Goal: Communication & Community: Participate in discussion

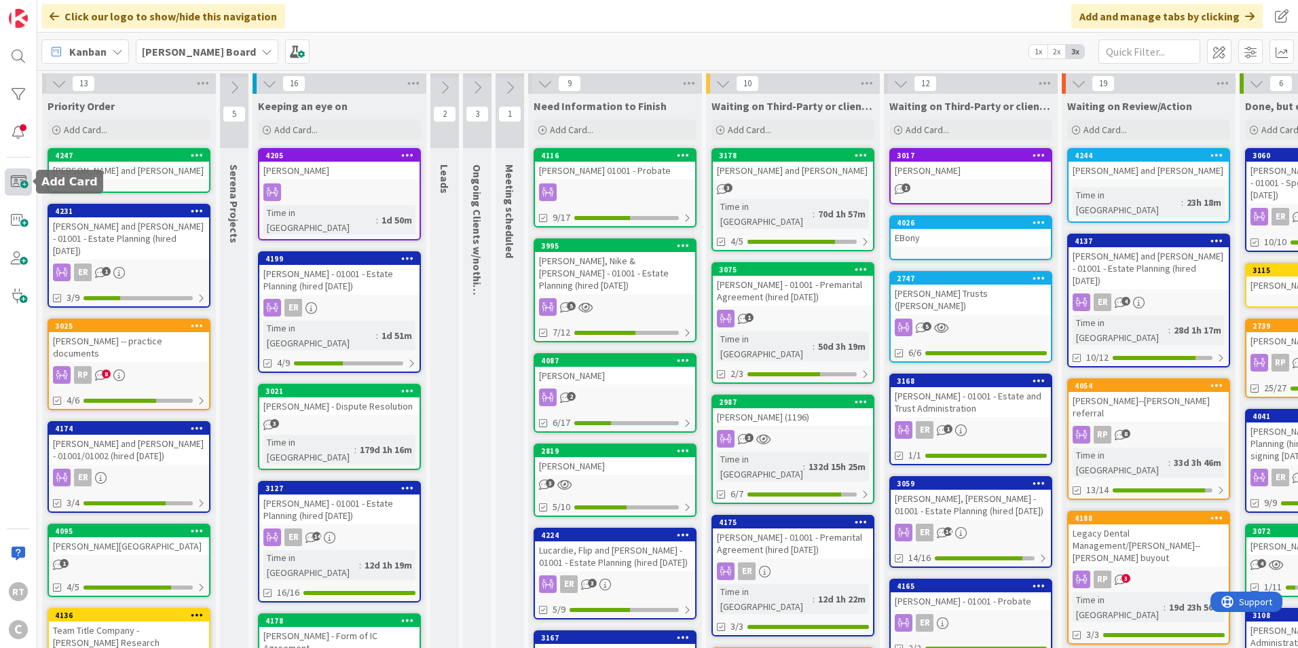
click at [17, 187] on span at bounding box center [18, 181] width 27 height 27
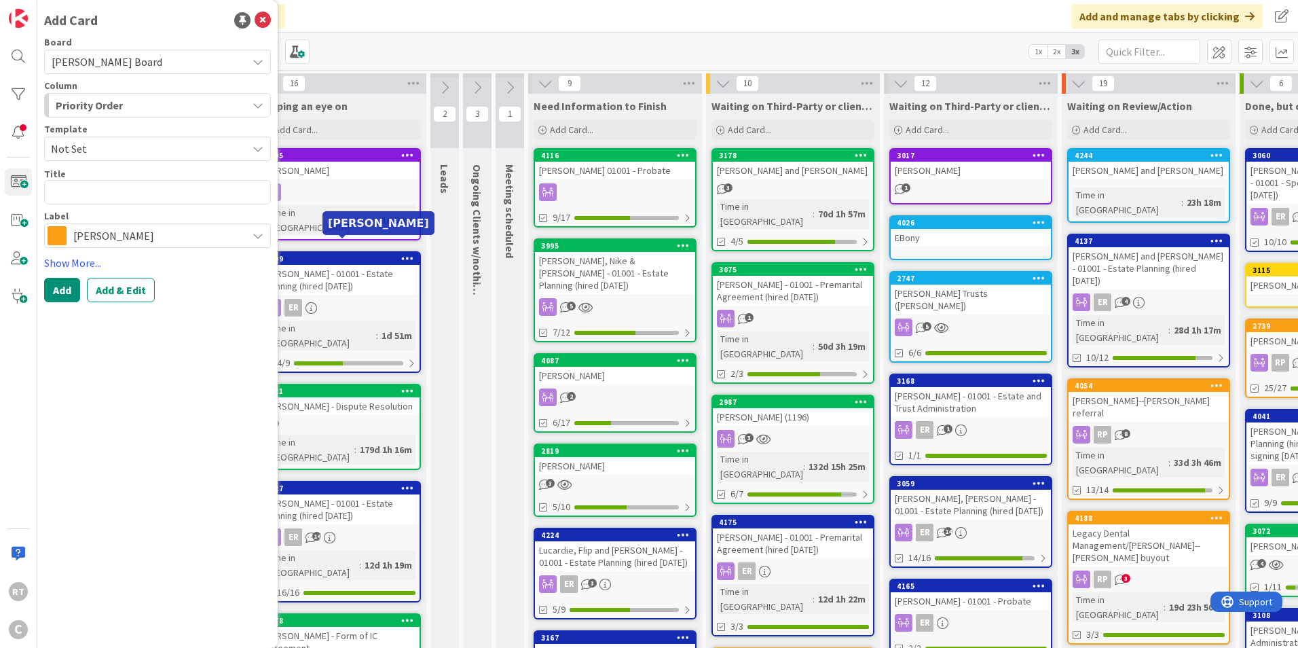
click at [214, 237] on span "[PERSON_NAME]" at bounding box center [156, 235] width 167 height 19
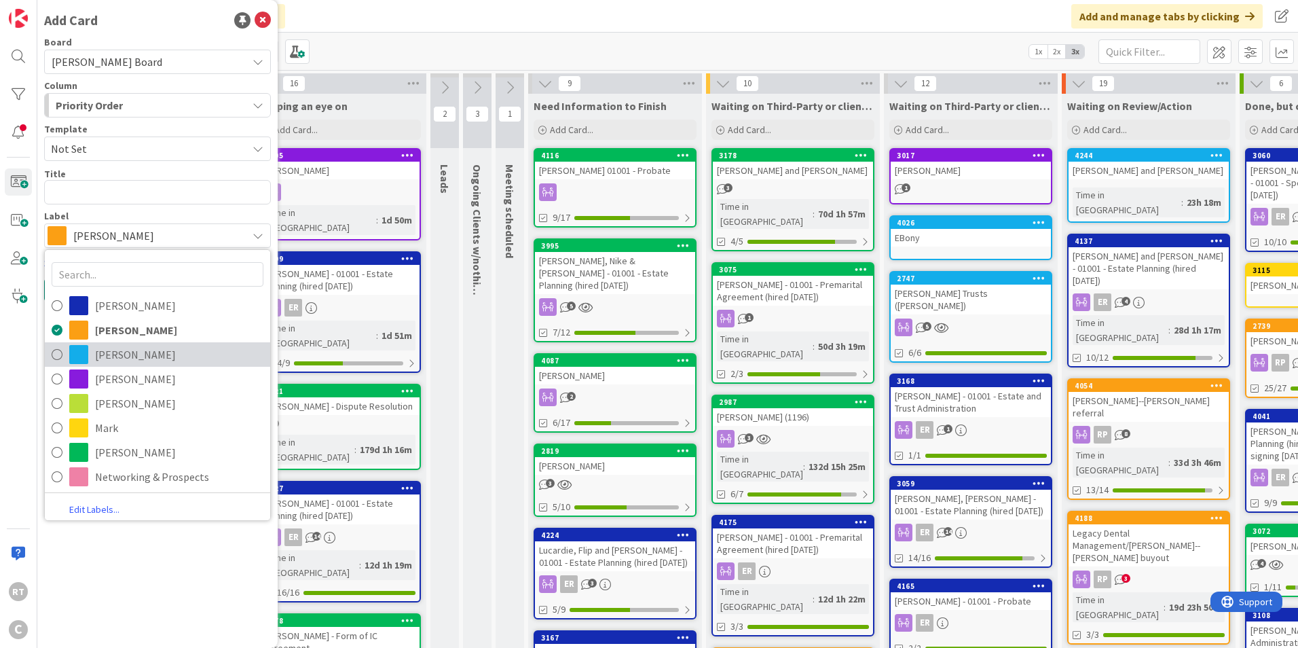
click at [121, 361] on span "[PERSON_NAME]" at bounding box center [179, 354] width 168 height 20
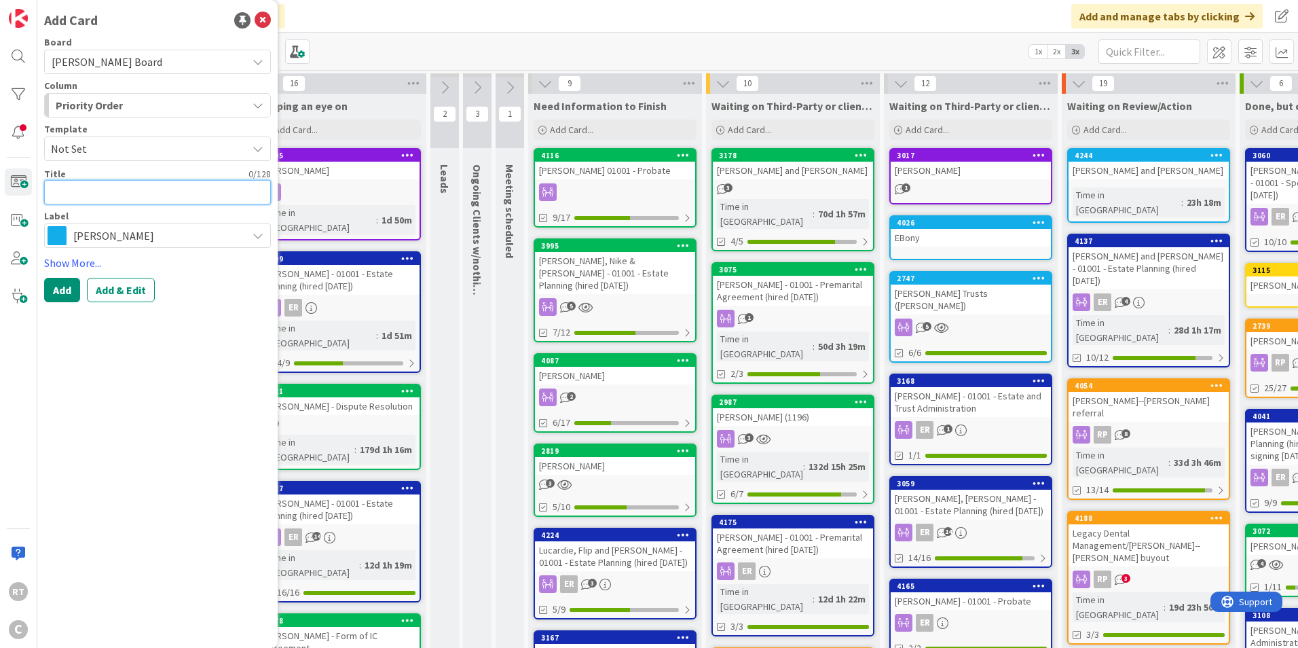
click at [71, 195] on textarea at bounding box center [157, 192] width 227 height 24
type textarea "x"
type textarea "R"
type textarea "x"
type textarea "Ra"
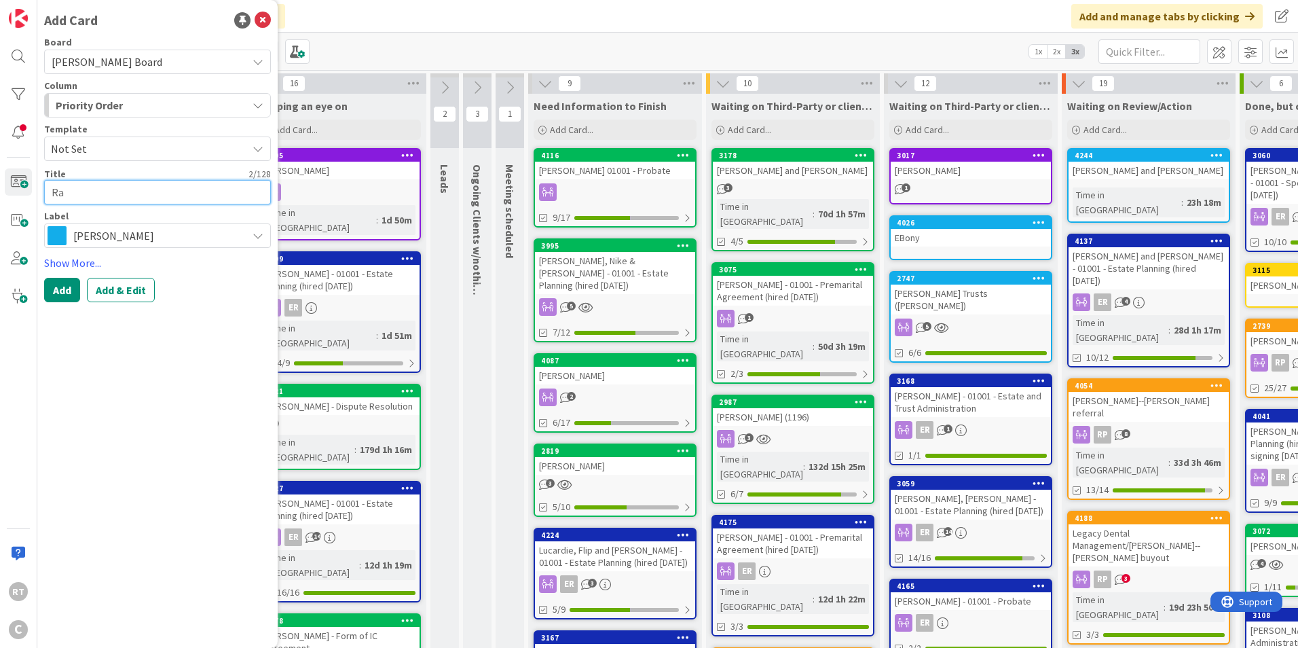
type textarea "x"
type textarea "Ras"
type textarea "x"
type textarea "Rasz"
type textarea "x"
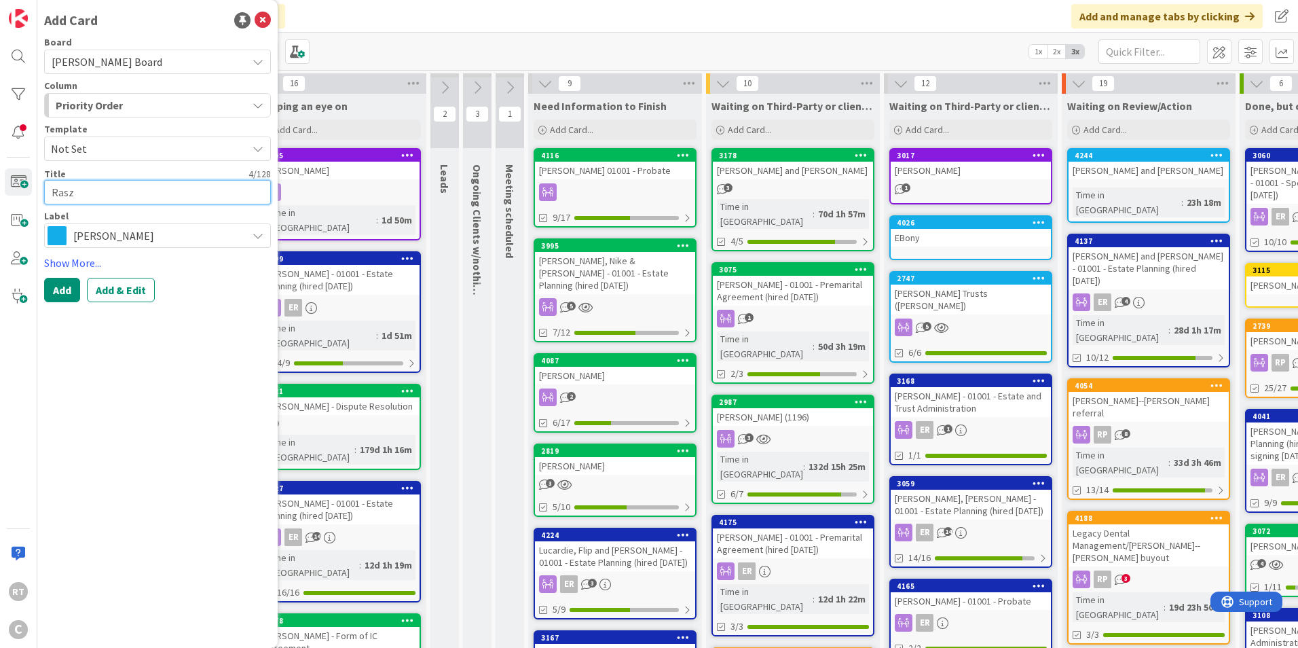
type textarea "Raszk"
type textarea "x"
type textarea "[PERSON_NAME]"
type textarea "x"
type textarea "[PERSON_NAME],"
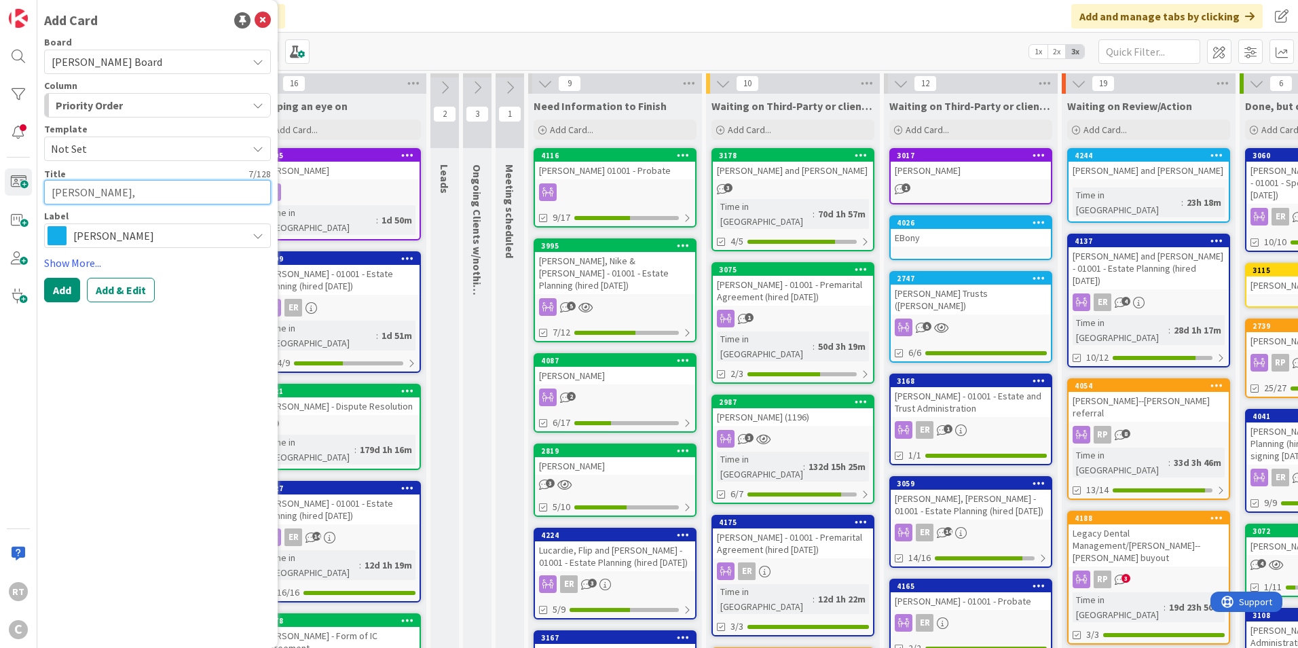
type textarea "x"
type textarea "[PERSON_NAME],"
type textarea "x"
type textarea "[PERSON_NAME]"
type textarea "x"
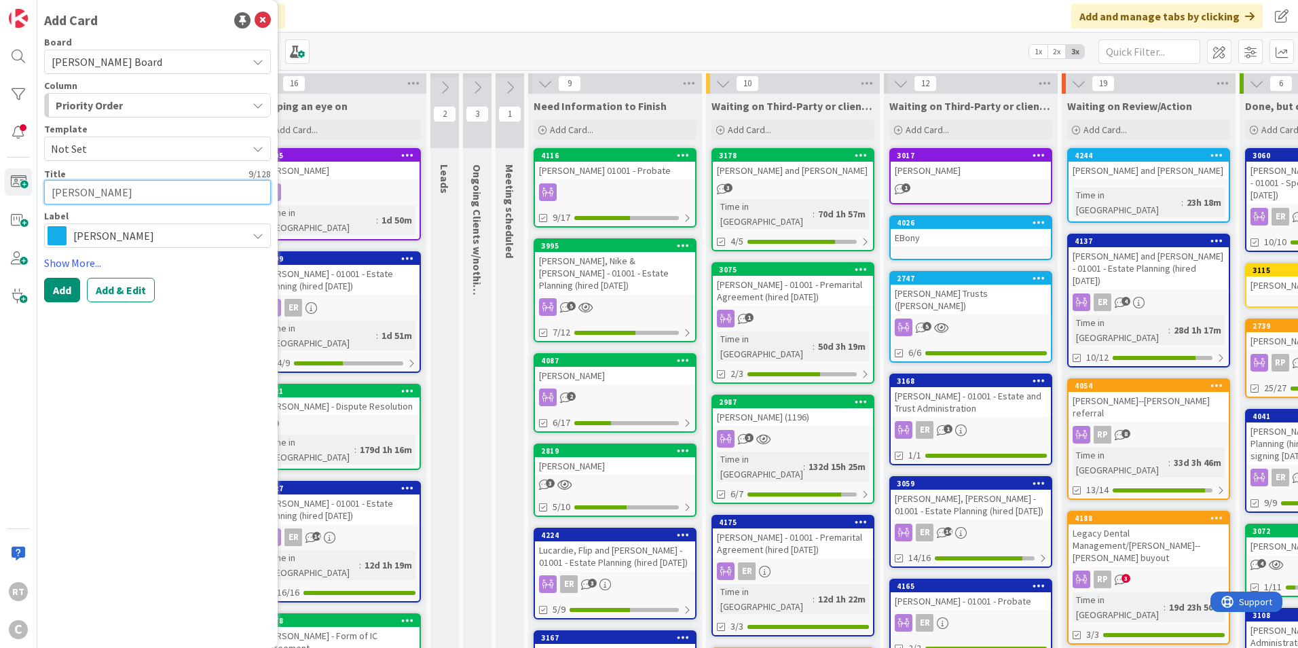
type textarea "[PERSON_NAME], Ad"
type textarea "x"
type textarea "[PERSON_NAME], Adr"
type textarea "x"
type textarea "[PERSON_NAME]"
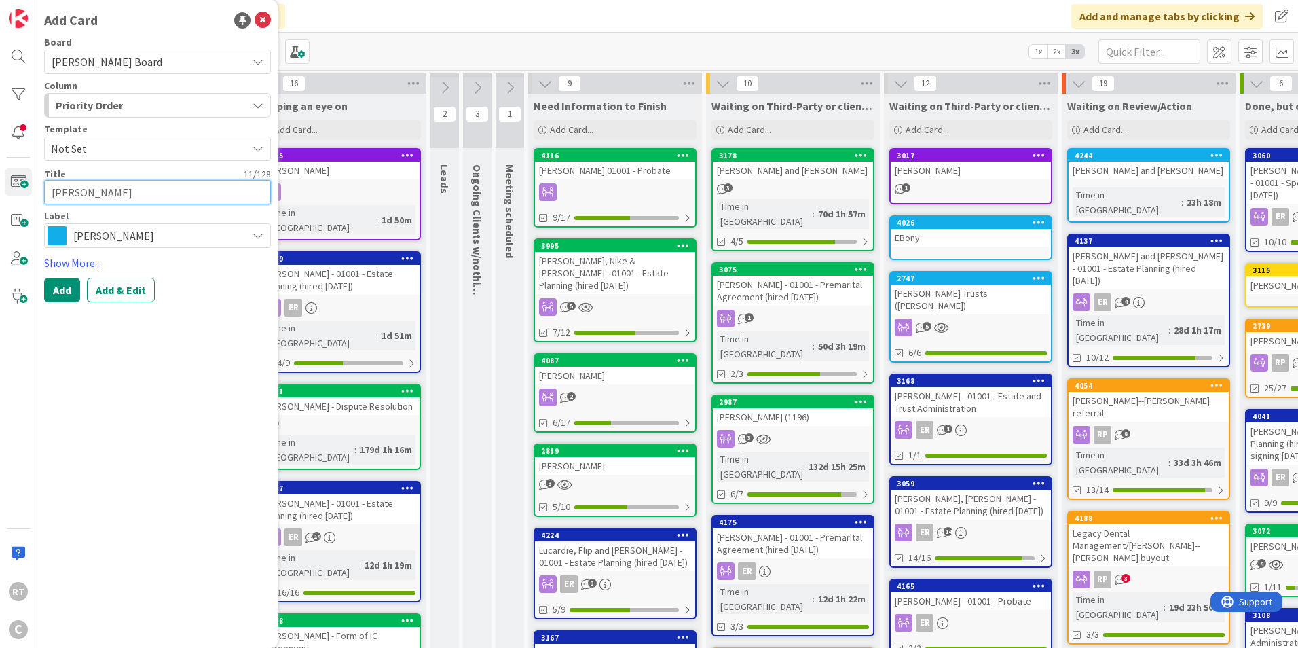
type textarea "x"
type textarea "[PERSON_NAME]"
type textarea "x"
type textarea "[PERSON_NAME]"
type textarea "x"
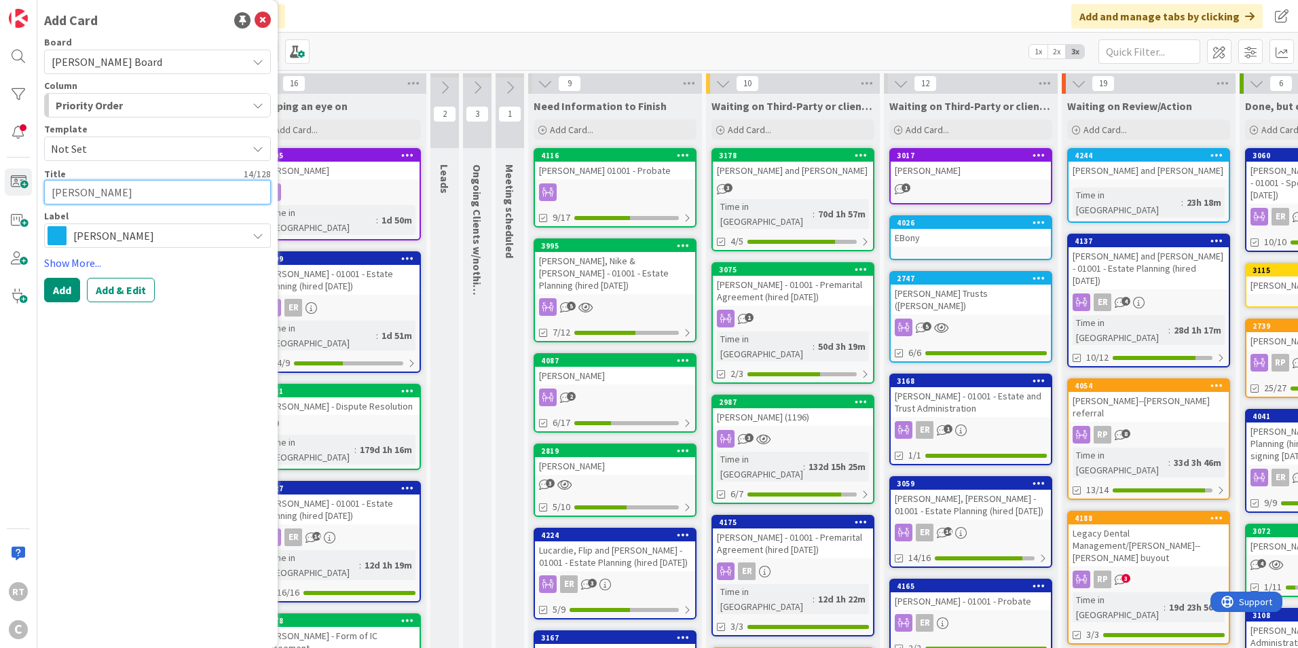
type textarea "[PERSON_NAME]"
type textarea "x"
type textarea "[PERSON_NAME] -"
type textarea "x"
type textarea "[PERSON_NAME] -"
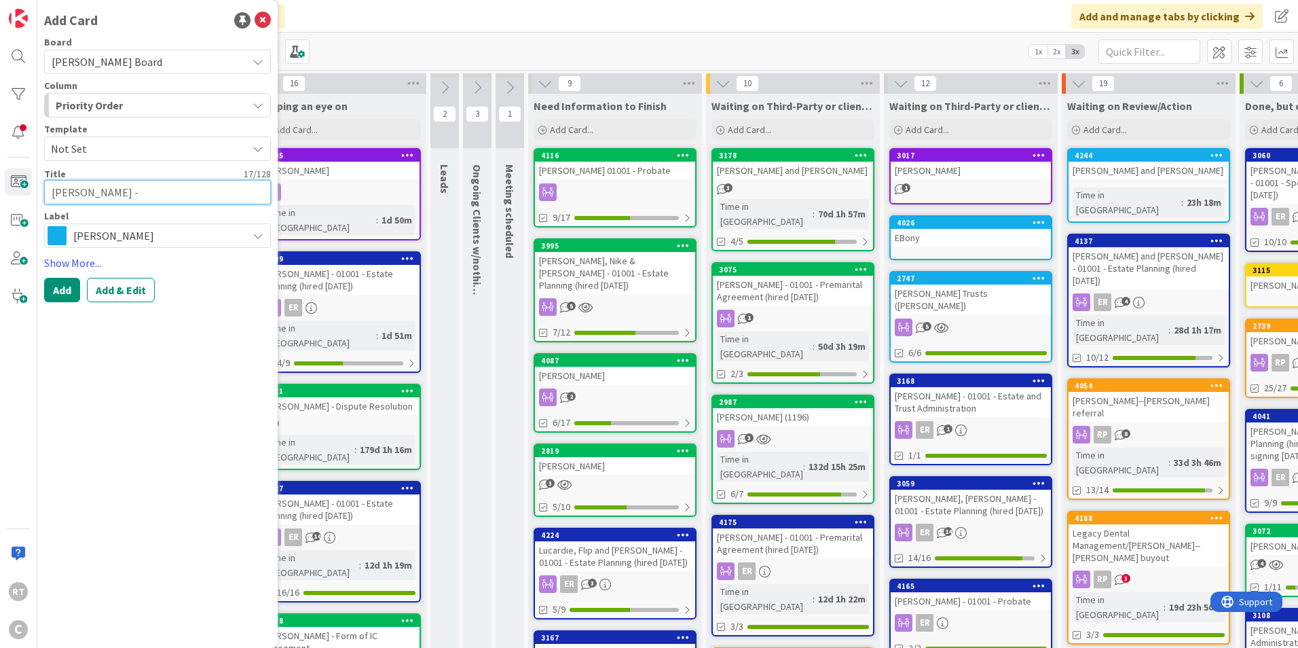
type textarea "x"
type textarea "[PERSON_NAME]"
type textarea "x"
type textarea "[PERSON_NAME] - EP"
click at [53, 298] on button "Add" at bounding box center [62, 290] width 36 height 24
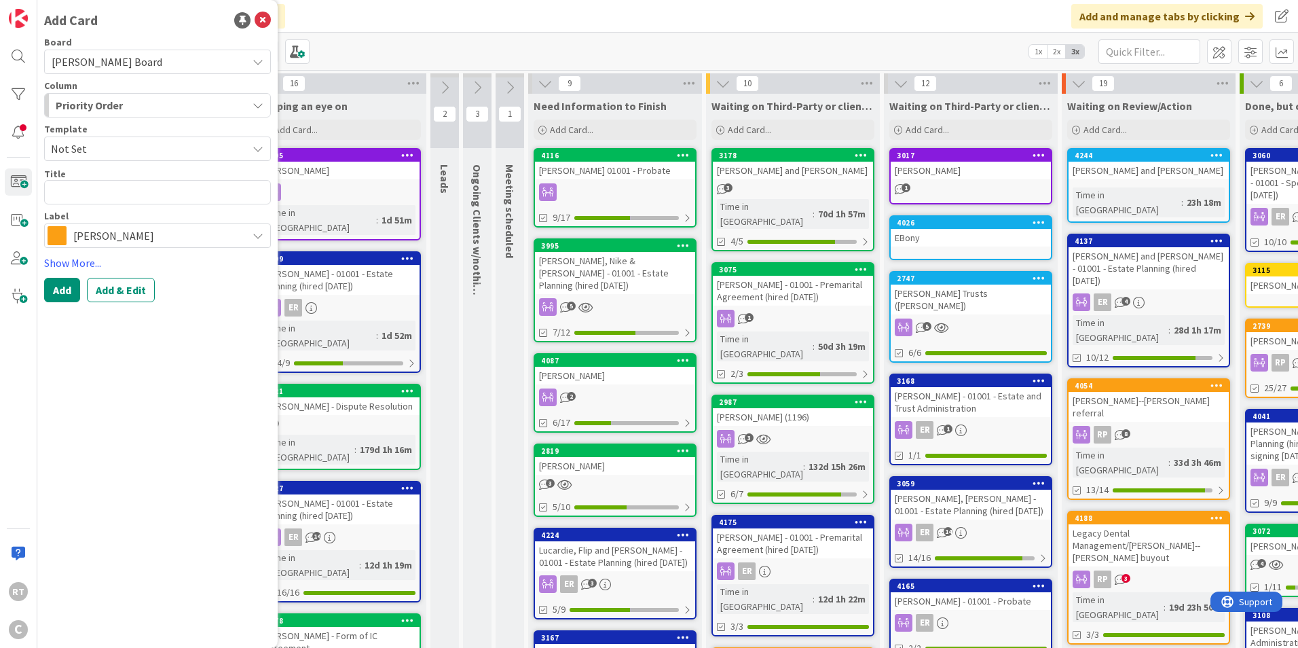
click at [124, 236] on span "[PERSON_NAME]" at bounding box center [156, 235] width 167 height 19
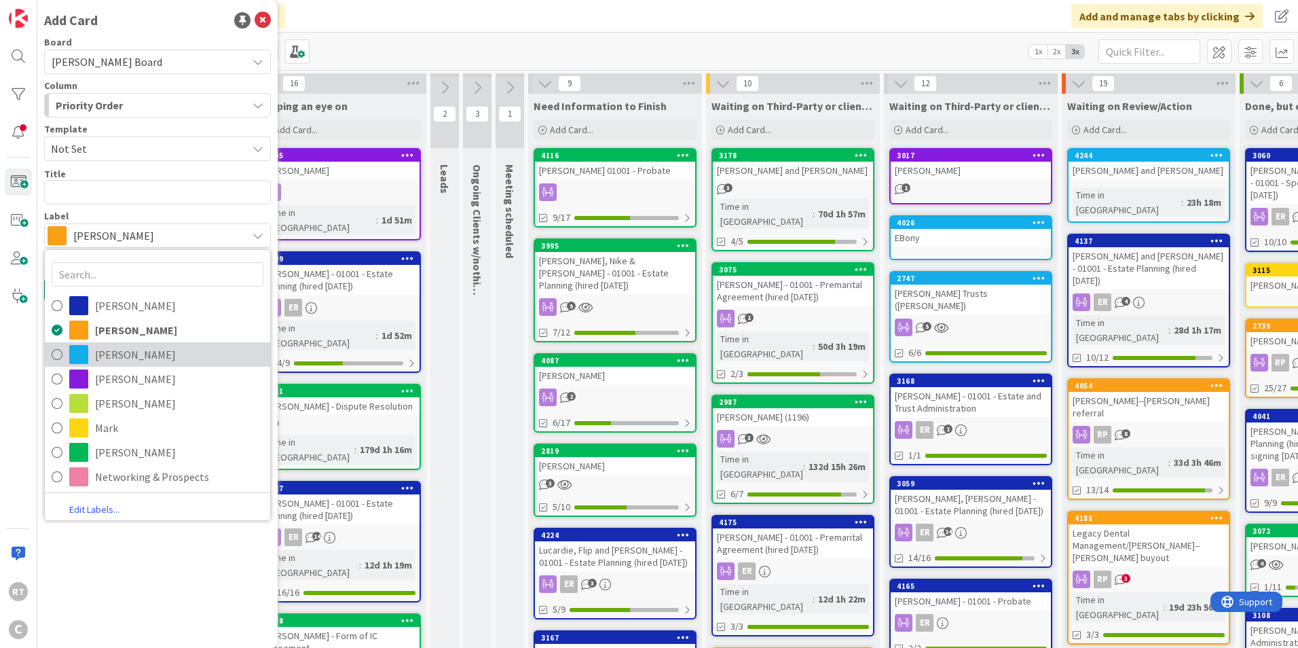
click at [110, 365] on link "[PERSON_NAME]" at bounding box center [157, 354] width 225 height 24
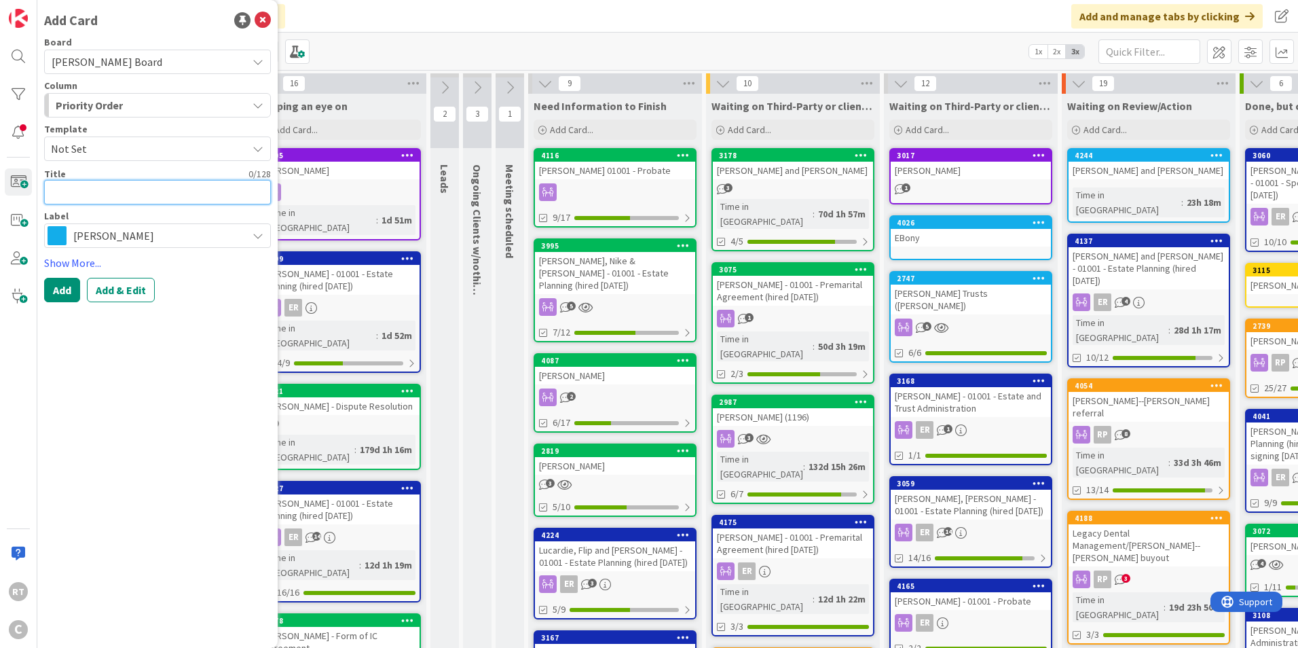
click at [86, 195] on textarea at bounding box center [157, 192] width 227 height 24
type textarea "x"
type textarea "O"
type textarea "x"
type textarea "Os"
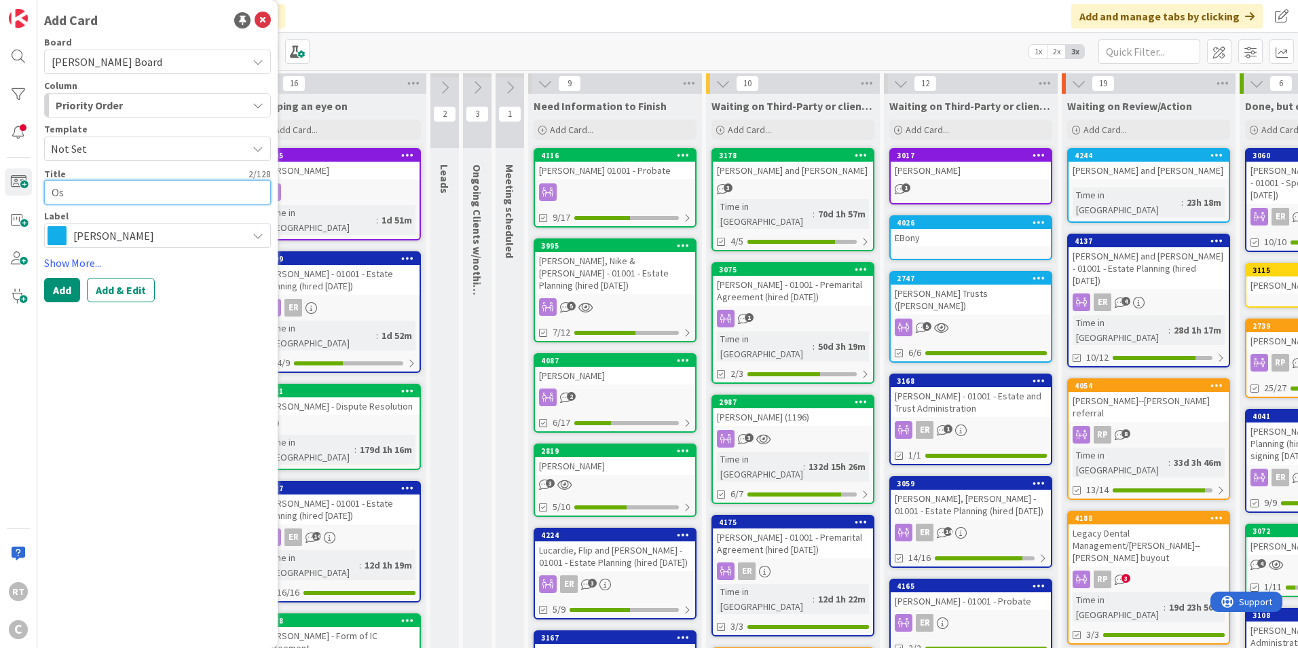
type textarea "x"
type textarea "Ose"
type textarea "x"
type textarea "Os"
type textarea "x"
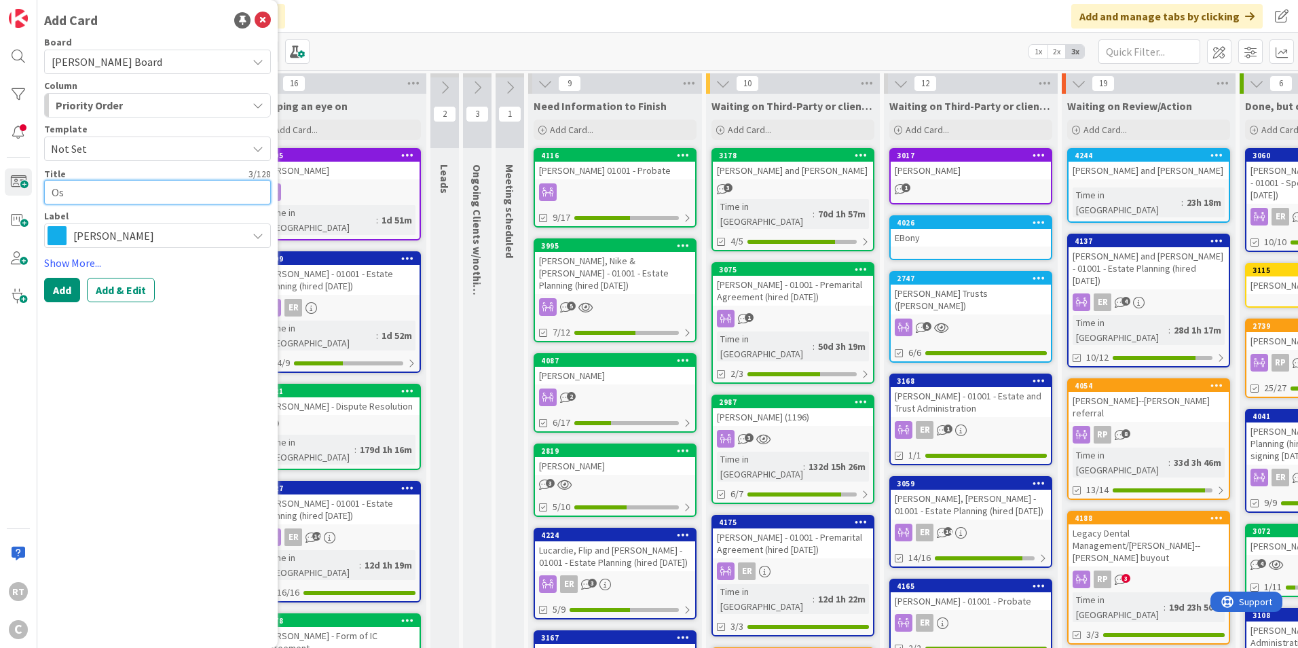
type textarea "Ost"
type textarea "x"
type textarea "Oste"
type textarea "x"
type textarea "[PERSON_NAME]"
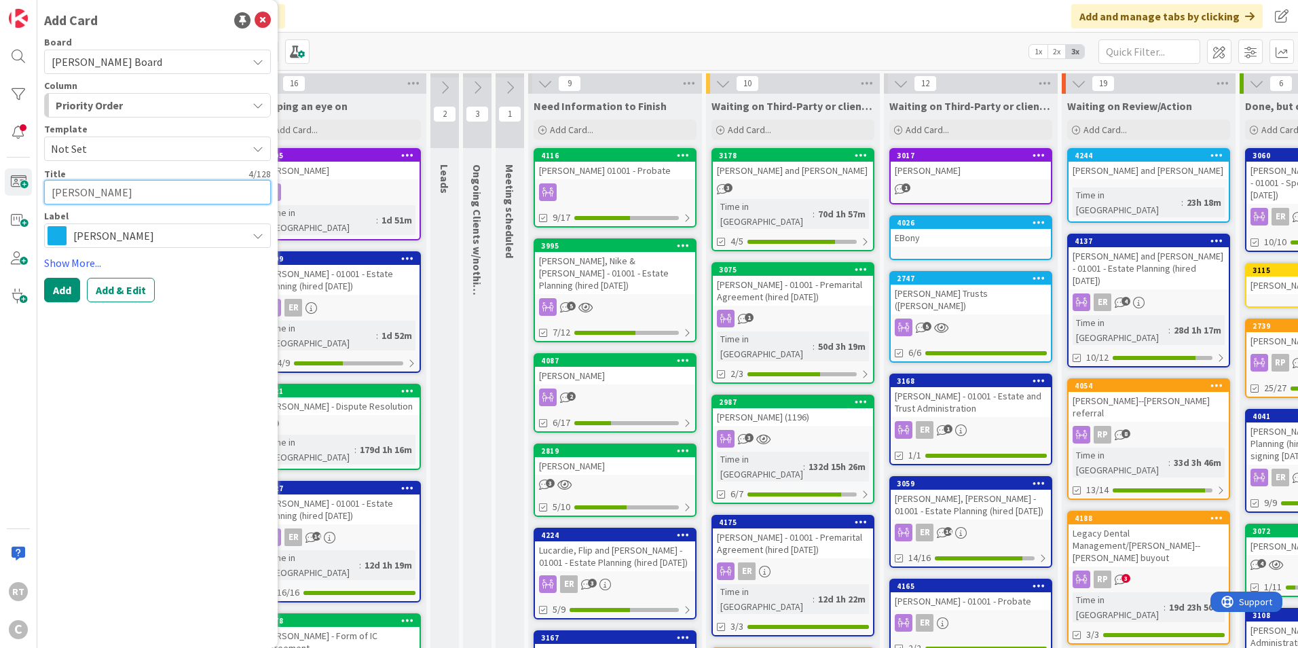
type textarea "x"
type textarea "Ostend"
type textarea "x"
type textarea "Ostendo"
type textarea "x"
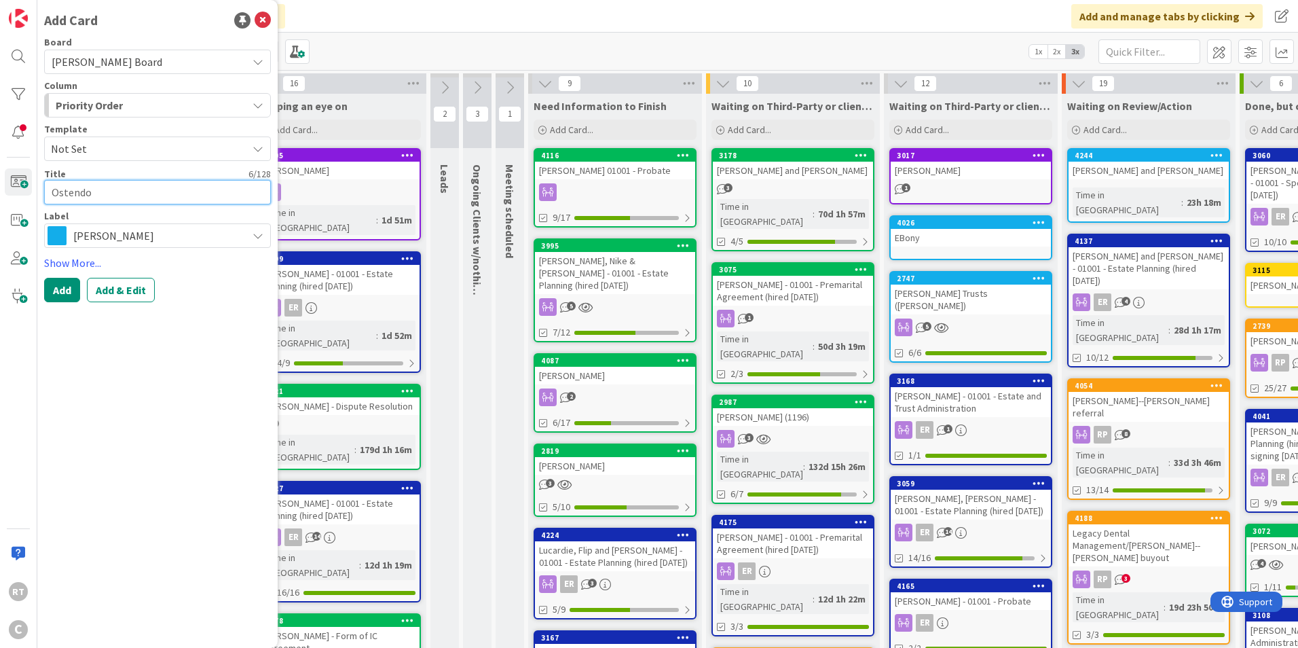
type textarea "Ostendor"
type textarea "x"
type textarea "[GEOGRAPHIC_DATA]"
type textarea "x"
type textarea "[GEOGRAPHIC_DATA]"
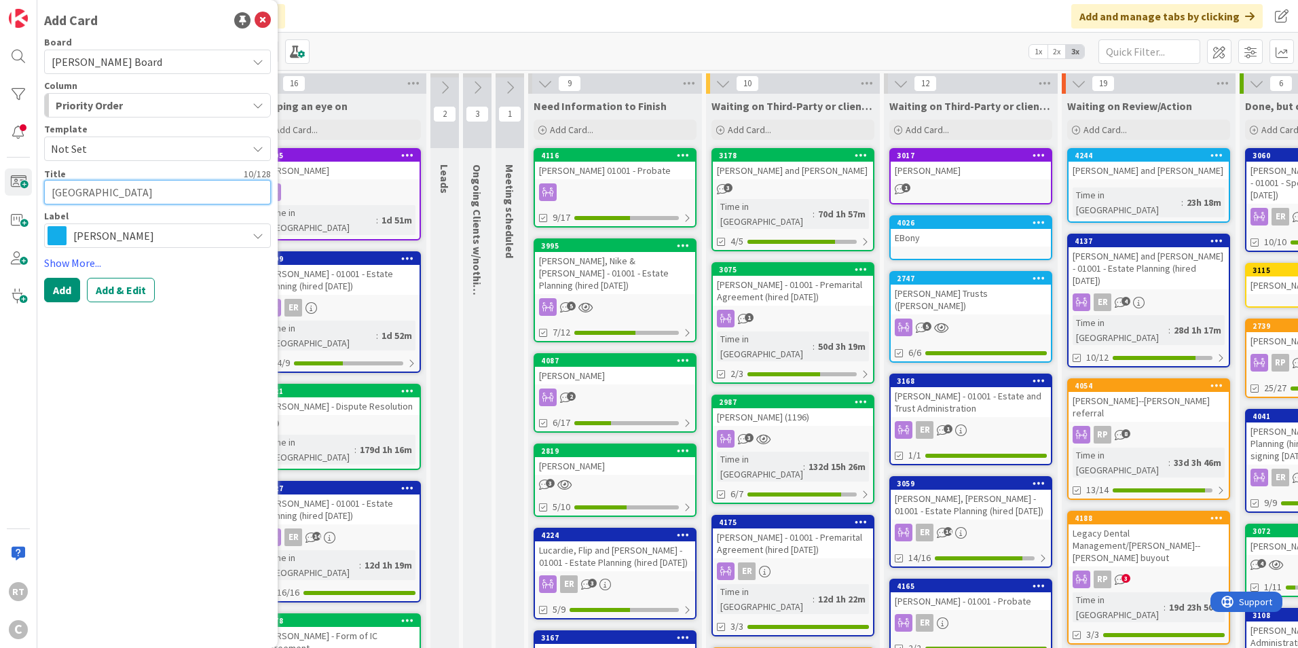
type textarea "x"
type textarea "[GEOGRAPHIC_DATA] -"
type textarea "x"
type textarea "[GEOGRAPHIC_DATA] -"
type textarea "x"
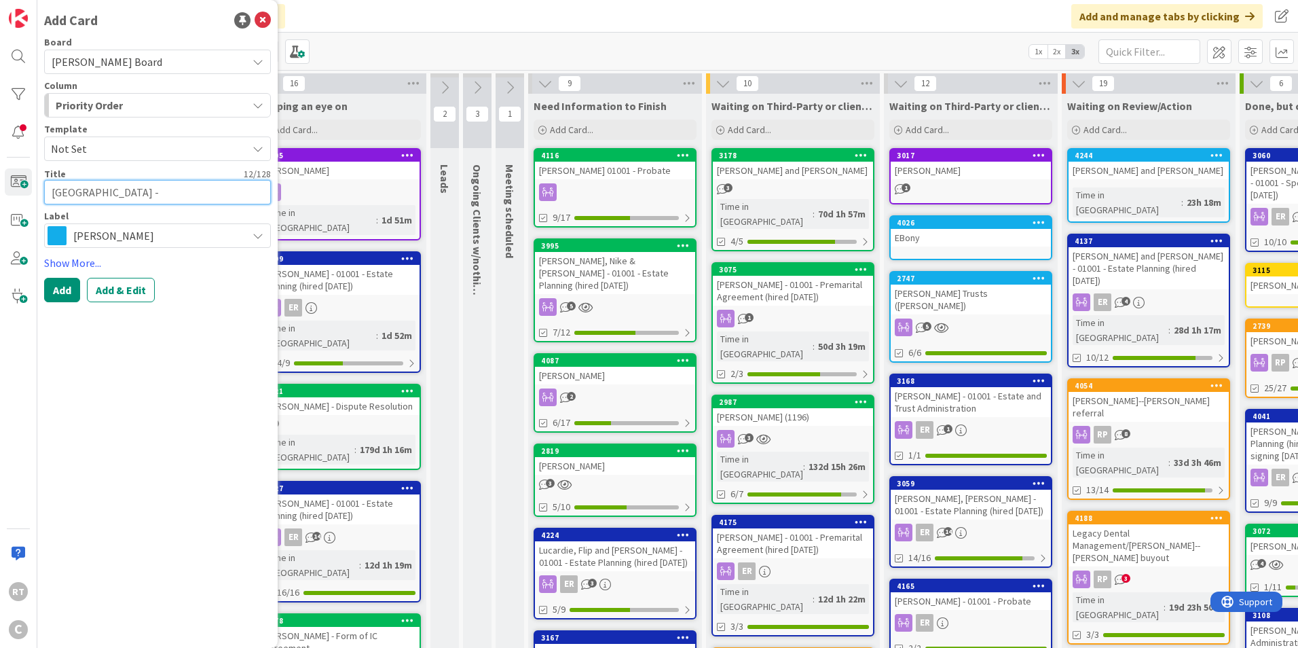
type textarea "[PERSON_NAME] - B"
type textarea "x"
type textarea "[GEOGRAPHIC_DATA] - Bu"
type textarea "x"
type textarea "[GEOGRAPHIC_DATA] - Bus"
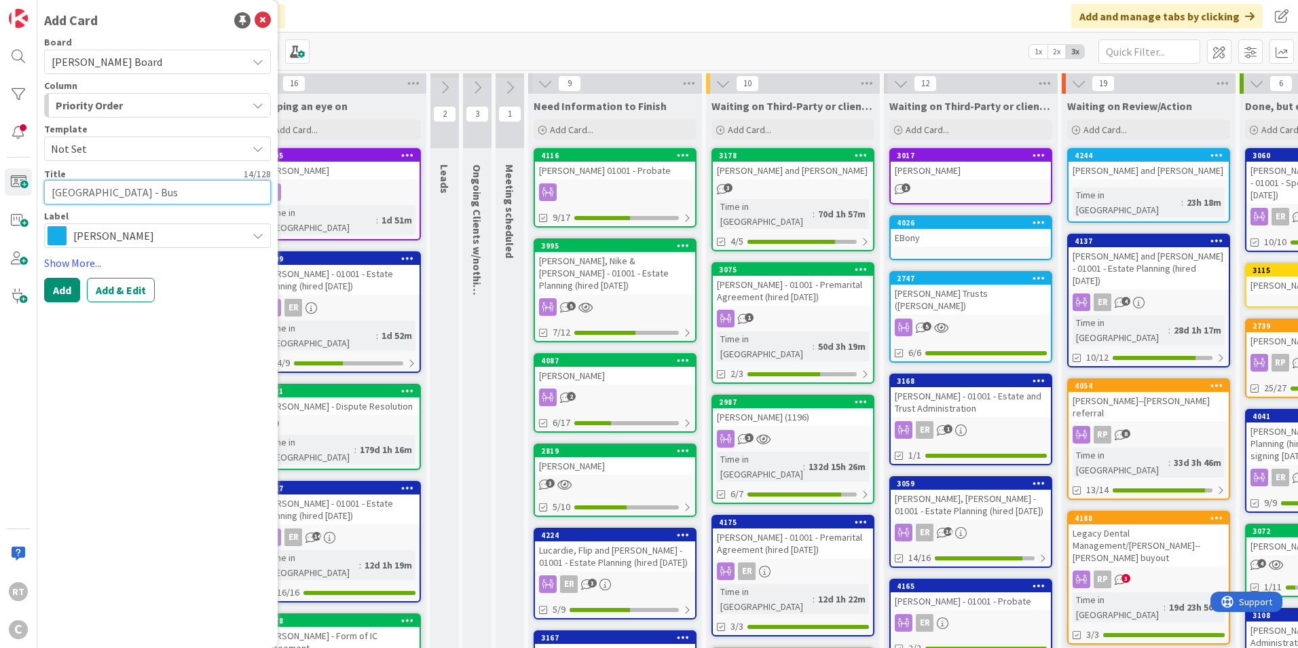
type textarea "x"
type textarea "[PERSON_NAME]"
type textarea "x"
type textarea "[PERSON_NAME]"
type textarea "x"
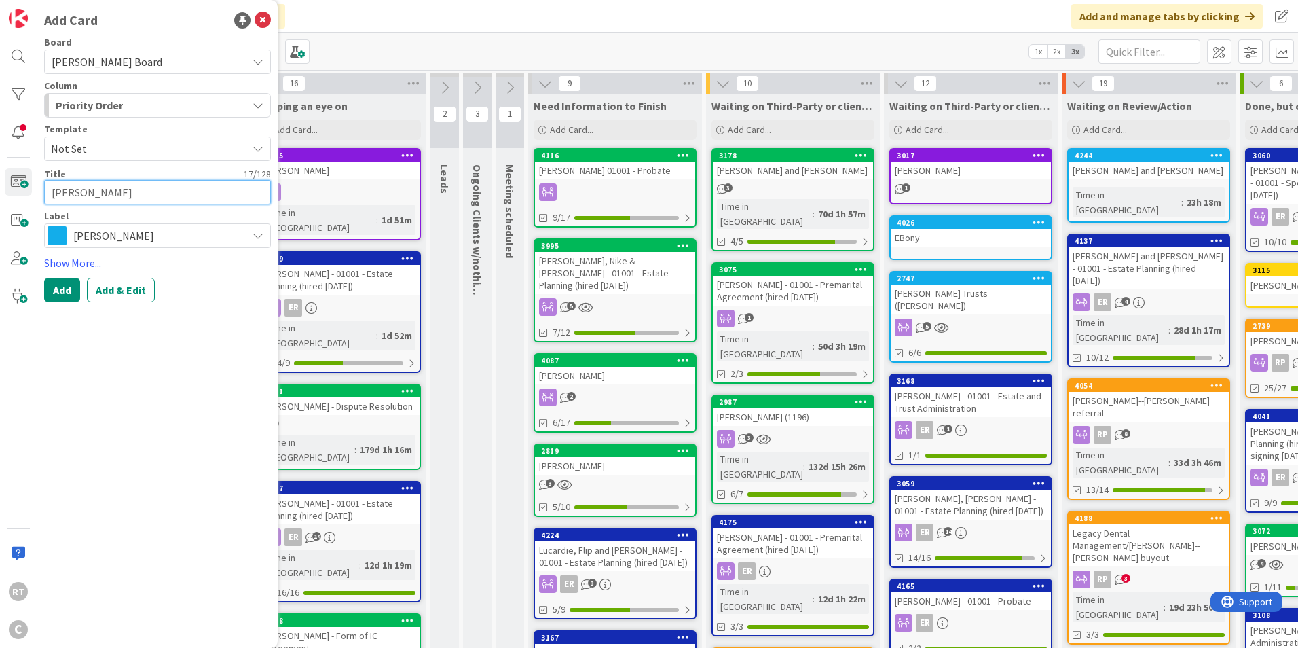
type textarea "[PERSON_NAME] - Busine"
type textarea "x"
type textarea "[PERSON_NAME] - [GEOGRAPHIC_DATA]"
type textarea "x"
type textarea "[GEOGRAPHIC_DATA] - Business"
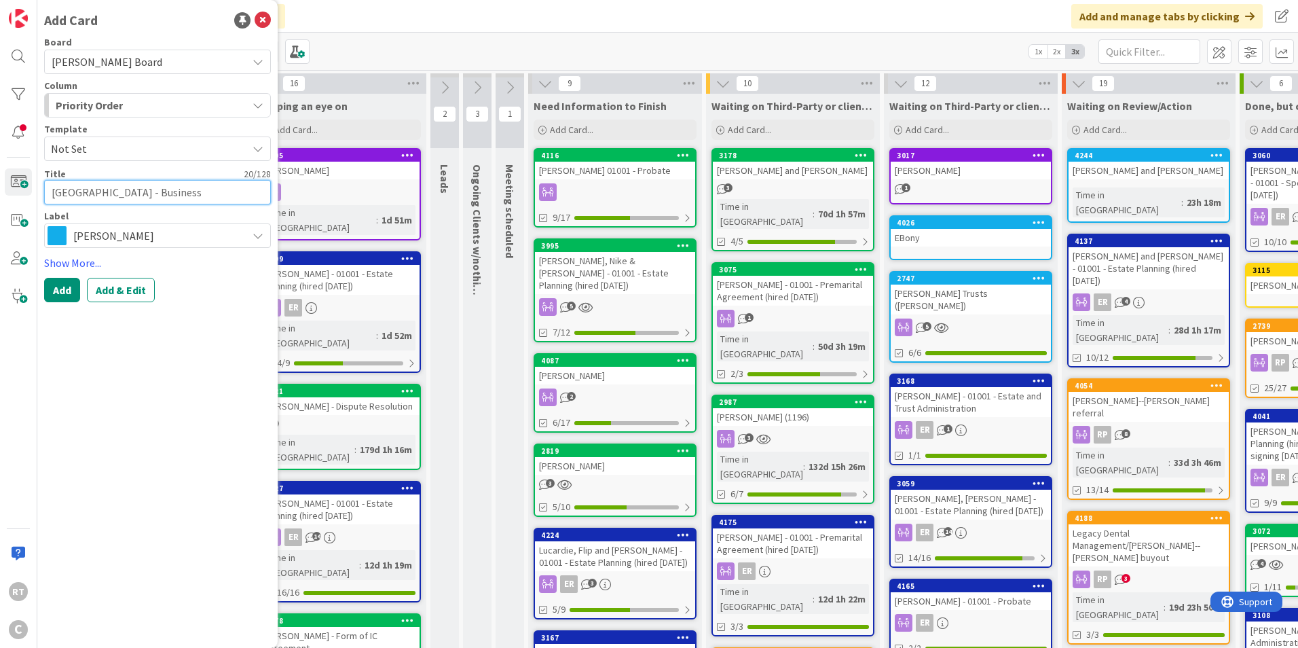
type textarea "x"
type textarea "[GEOGRAPHIC_DATA] - Business"
type textarea "x"
type textarea "[PERSON_NAME] - Business O"
type textarea "x"
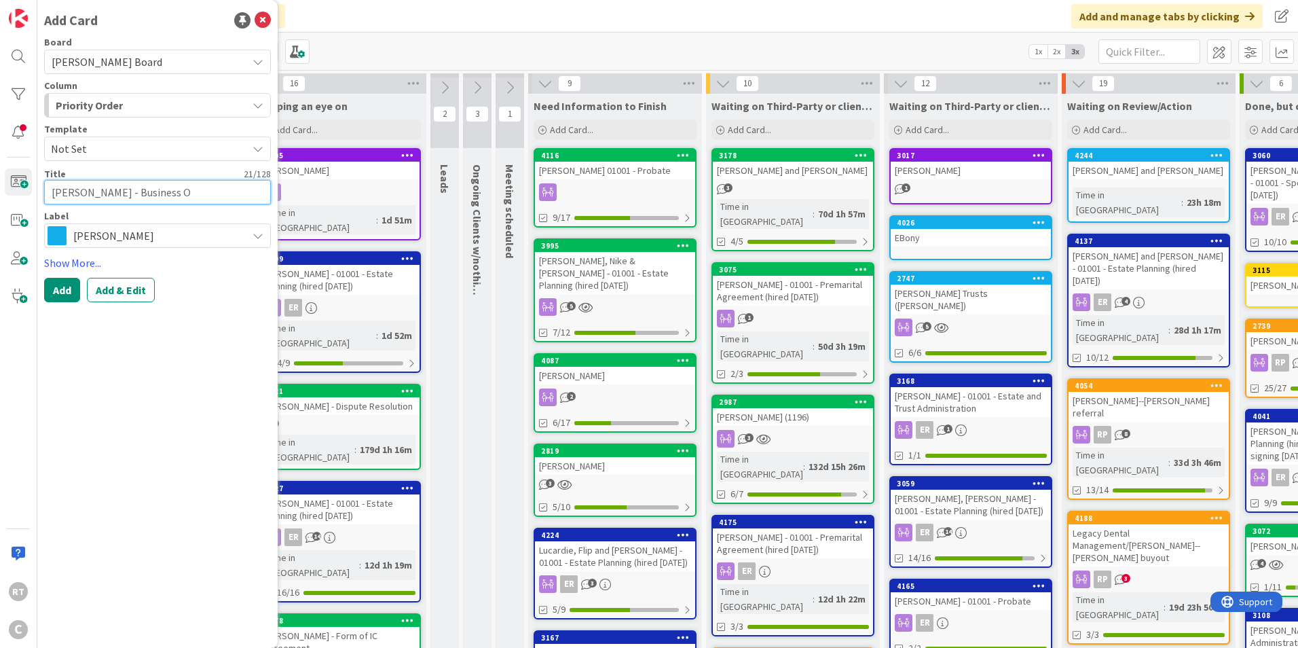
type textarea "[PERSON_NAME] - Business Of"
type textarea "x"
type textarea "[PERSON_NAME] - Business Off"
type textarea "x"
type textarea "[PERSON_NAME] - Business Offi"
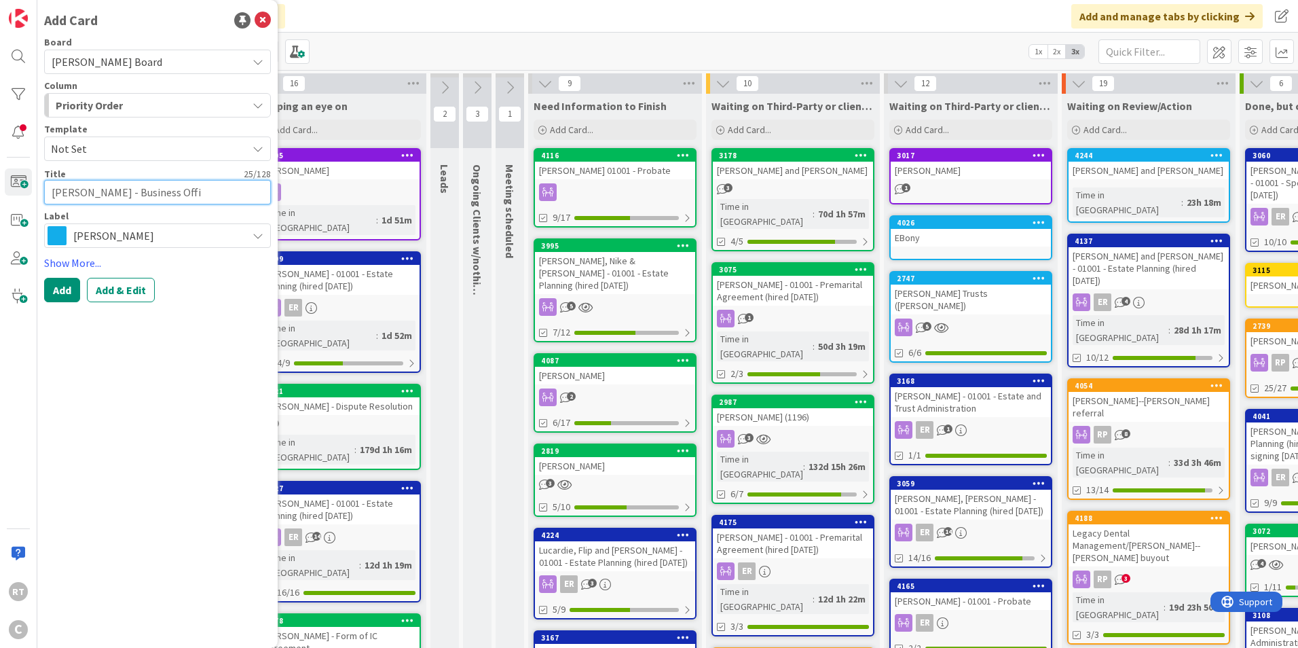
type textarea "x"
type textarea "[PERSON_NAME] - Business Offic"
type textarea "x"
type textarea "[PERSON_NAME] - Business Office"
type textarea "x"
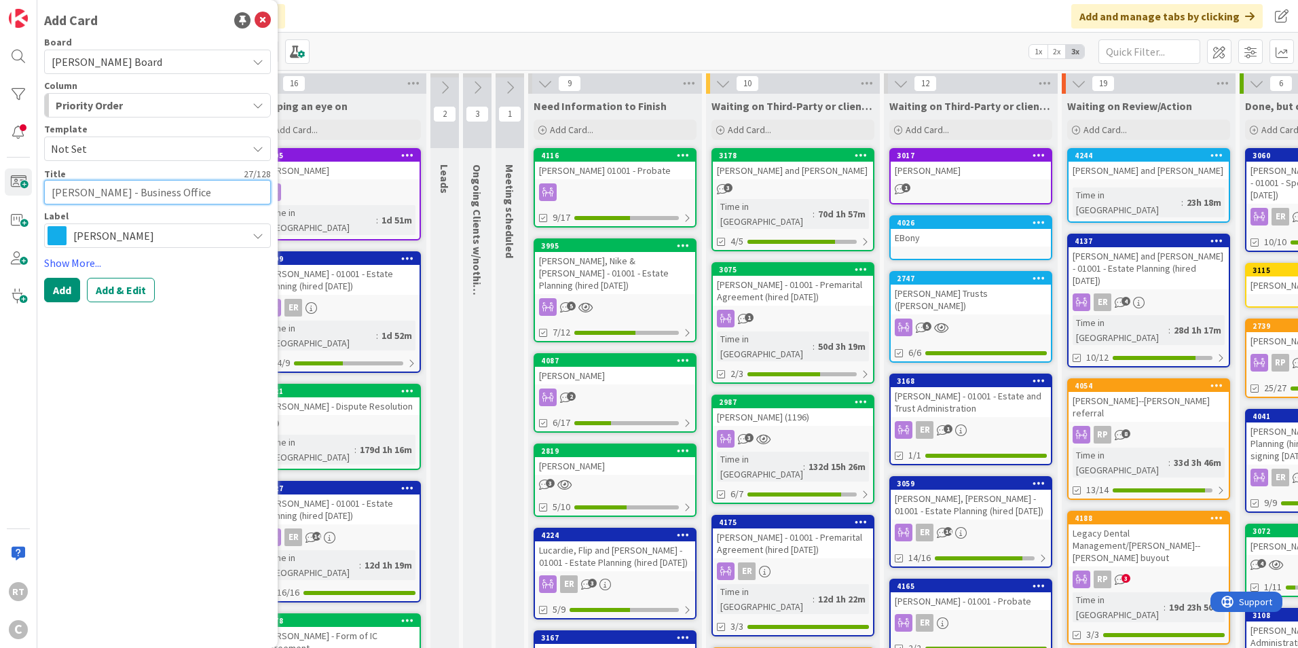
type textarea "[PERSON_NAME] - Business Officer"
type textarea "x"
type textarea "[PERSON_NAME] - Business Officer/"
type textarea "x"
type textarea "[PERSON_NAME] - Business Officer/P"
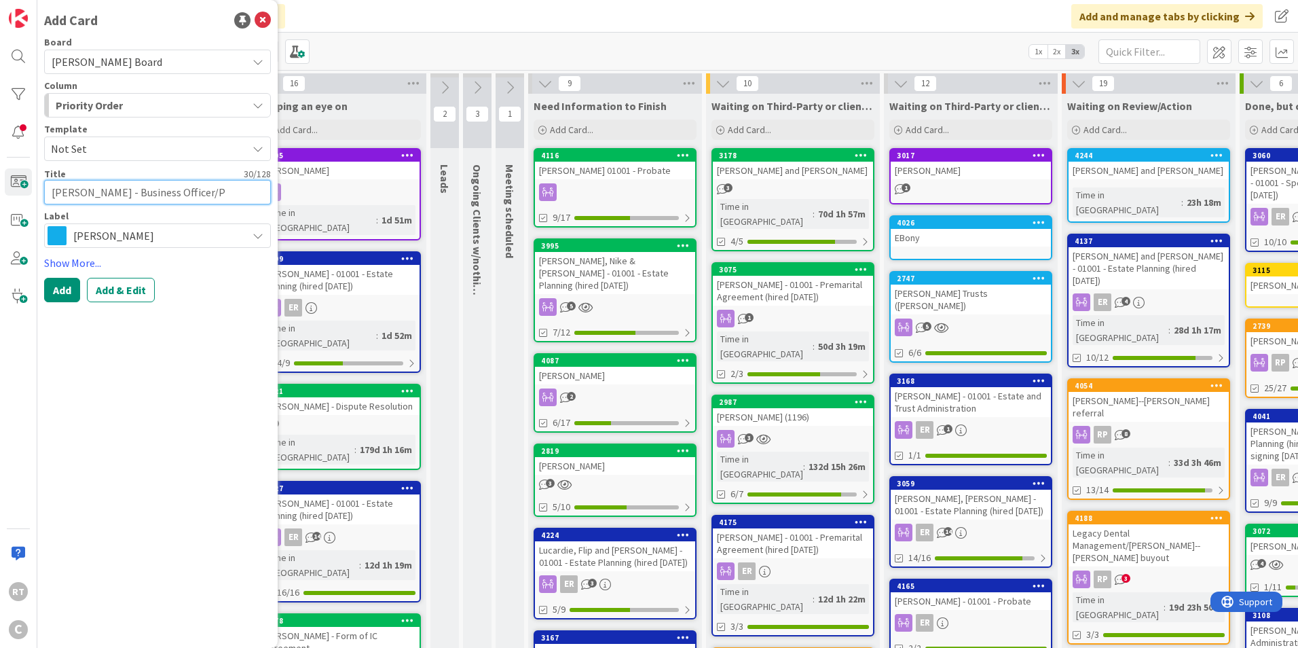
type textarea "x"
type textarea "[PERSON_NAME] - Business Officer/PO"
type textarea "x"
type textarea "[PERSON_NAME] - Business Officer/POA"
click at [71, 286] on button "Add" at bounding box center [62, 290] width 36 height 24
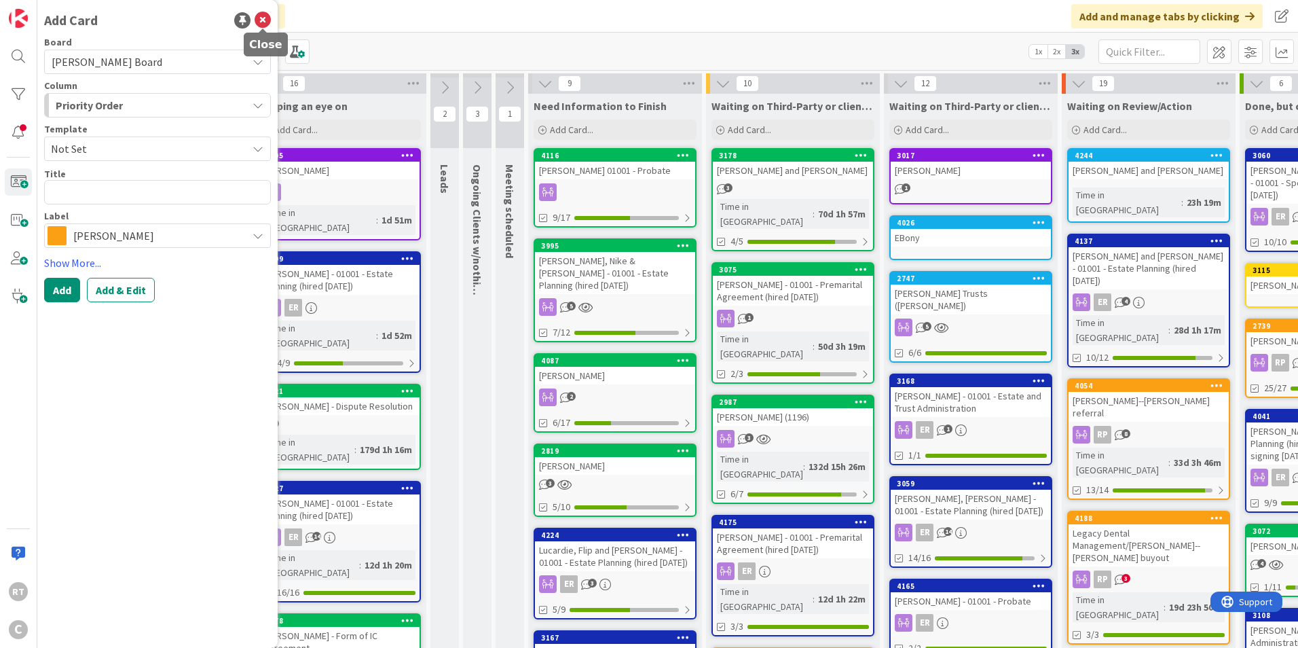
click at [264, 13] on icon at bounding box center [263, 20] width 16 height 16
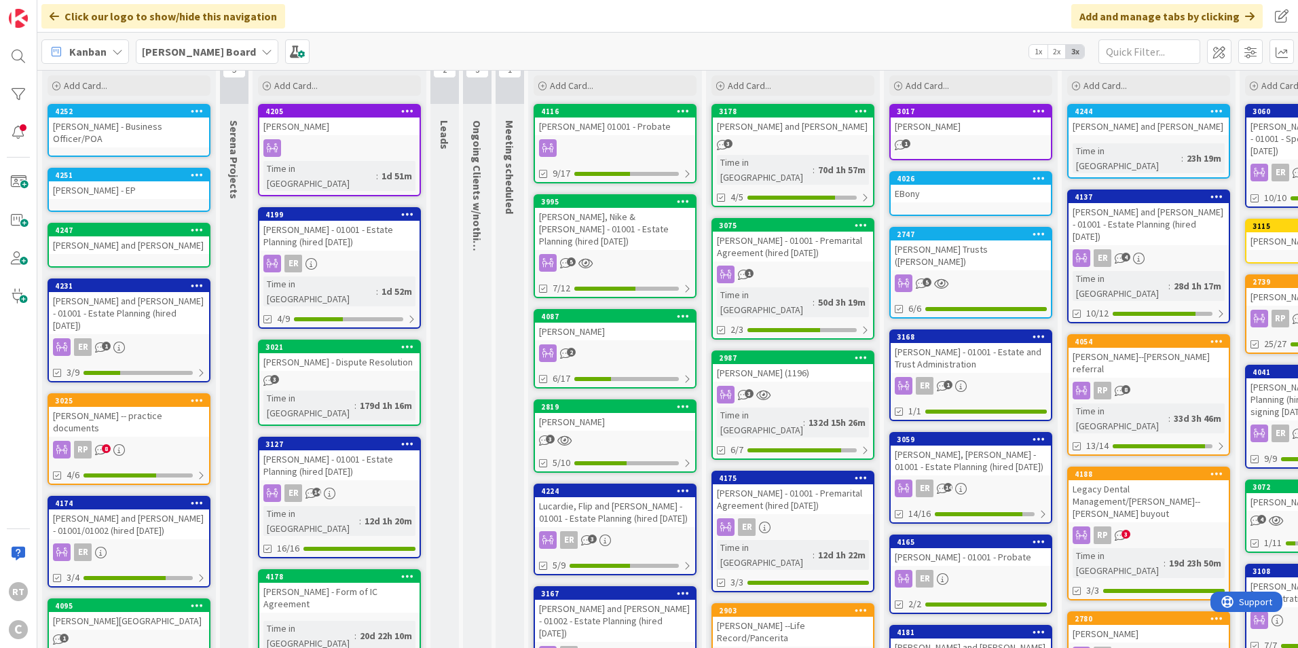
scroll to position [68, 0]
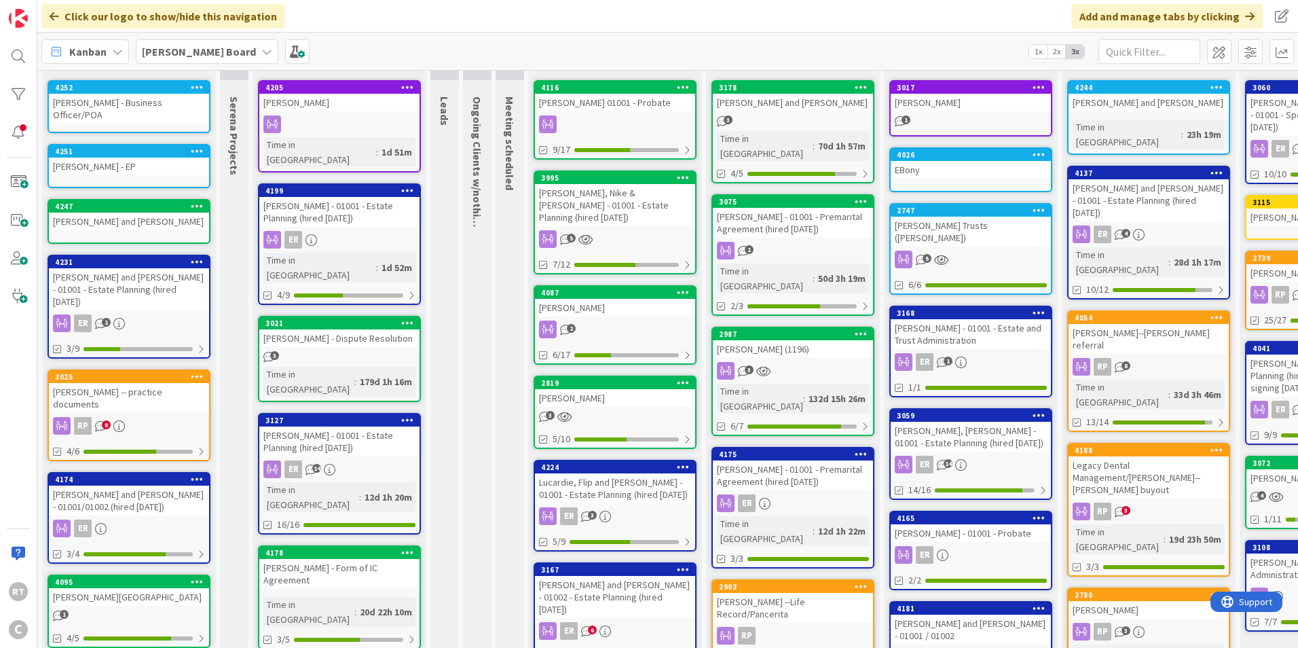
click at [146, 257] on div "4231" at bounding box center [132, 262] width 154 height 10
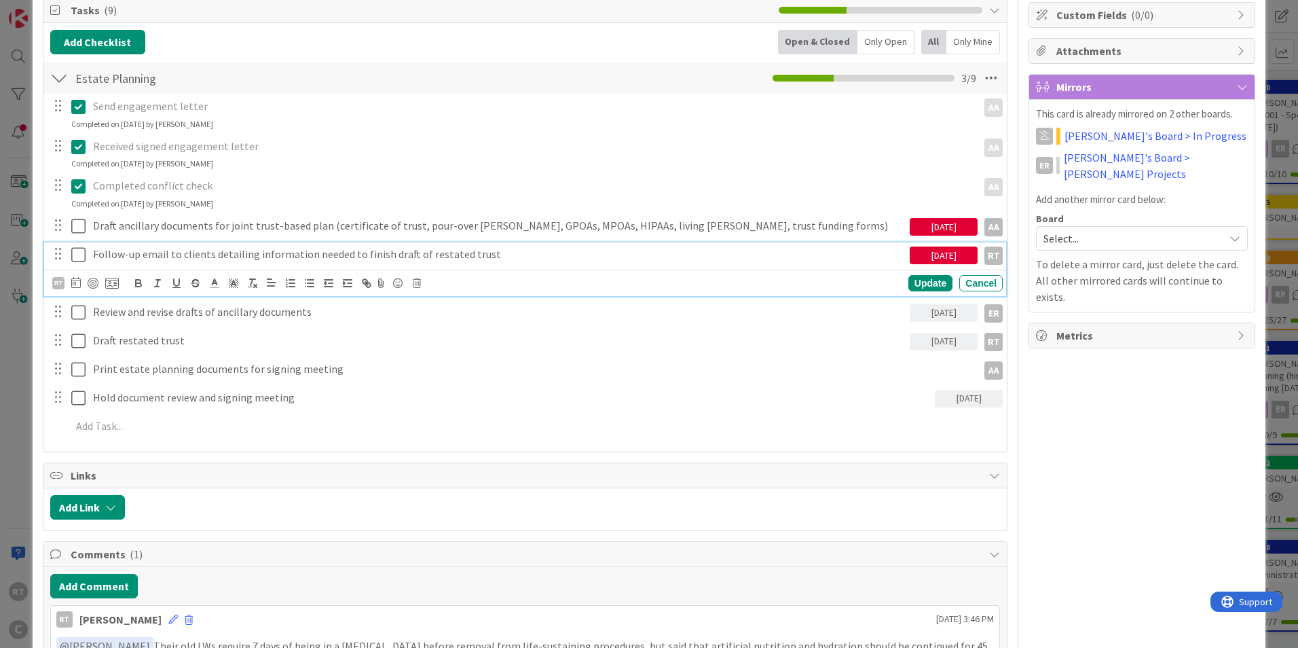
click at [83, 258] on icon at bounding box center [78, 254] width 14 height 16
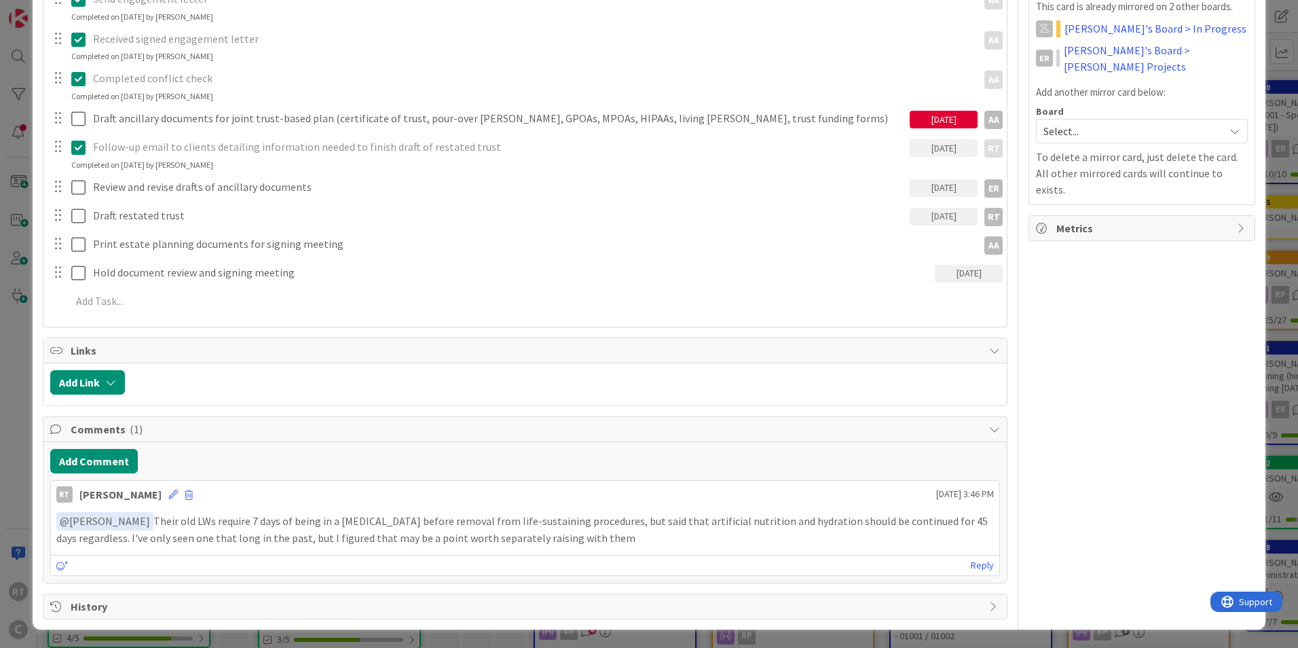
scroll to position [312, 0]
click at [115, 461] on button "Add Comment" at bounding box center [94, 460] width 88 height 24
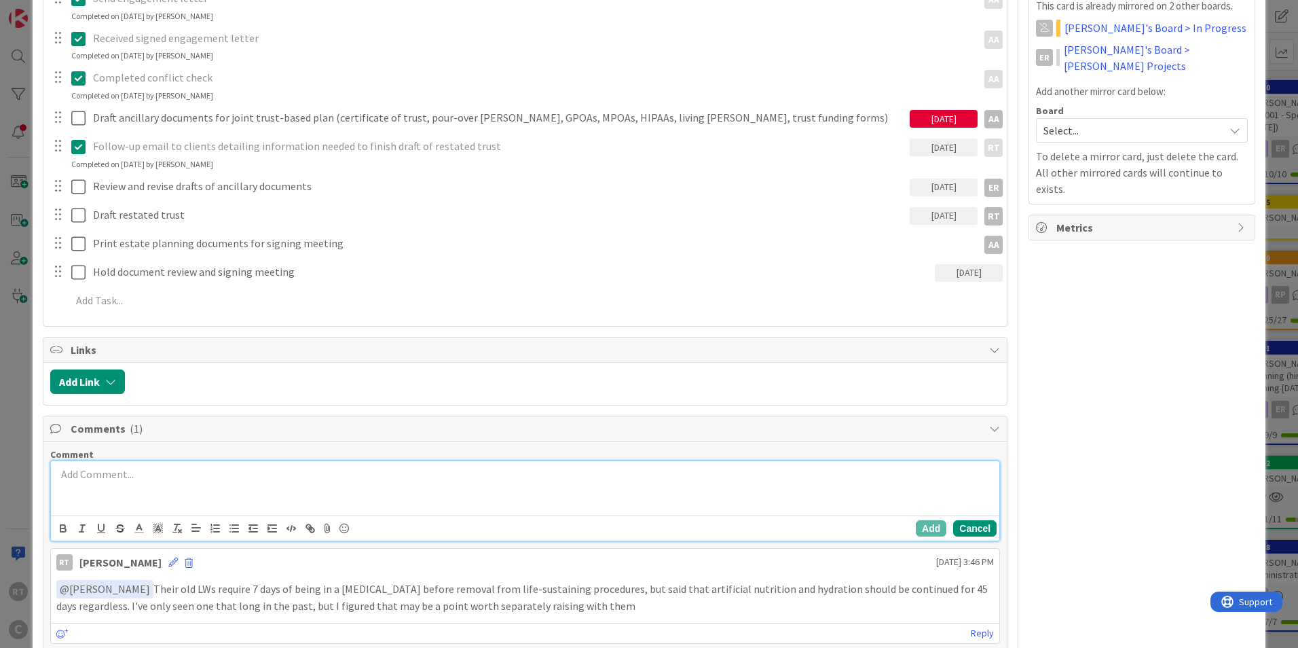
click at [974, 533] on button "Cancel" at bounding box center [974, 528] width 43 height 16
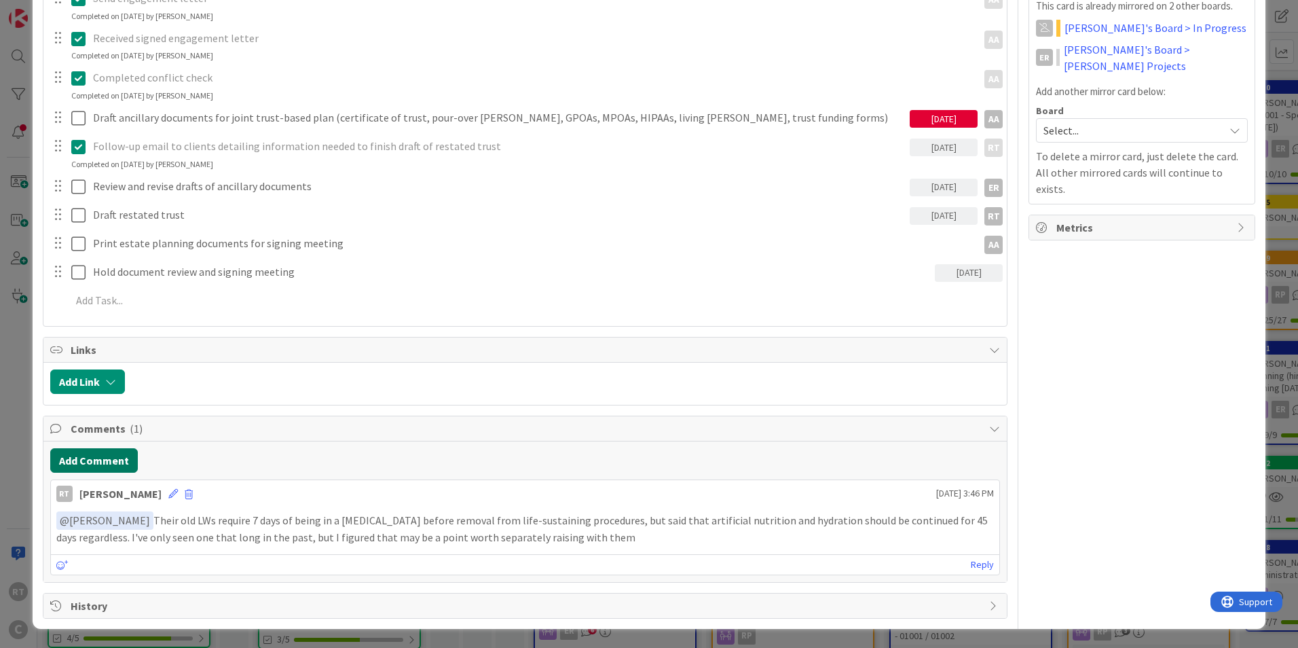
click at [100, 471] on button "Add Comment" at bounding box center [94, 460] width 88 height 24
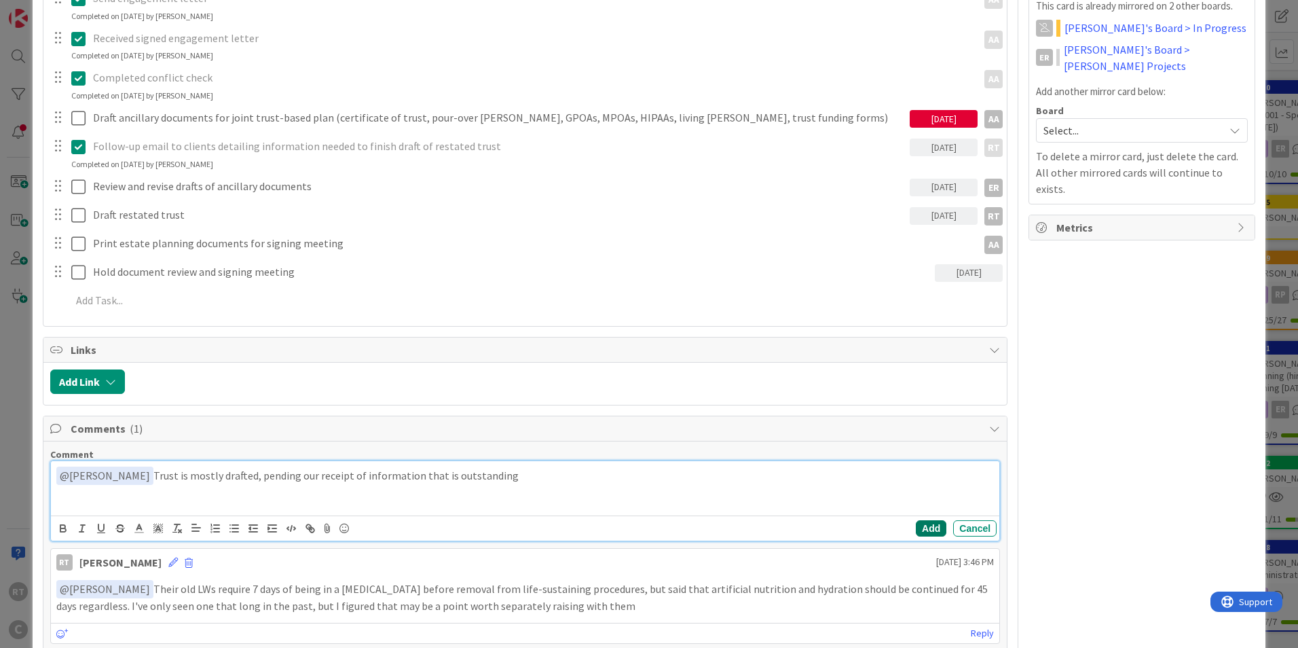
click at [916, 527] on button "Add" at bounding box center [931, 528] width 31 height 16
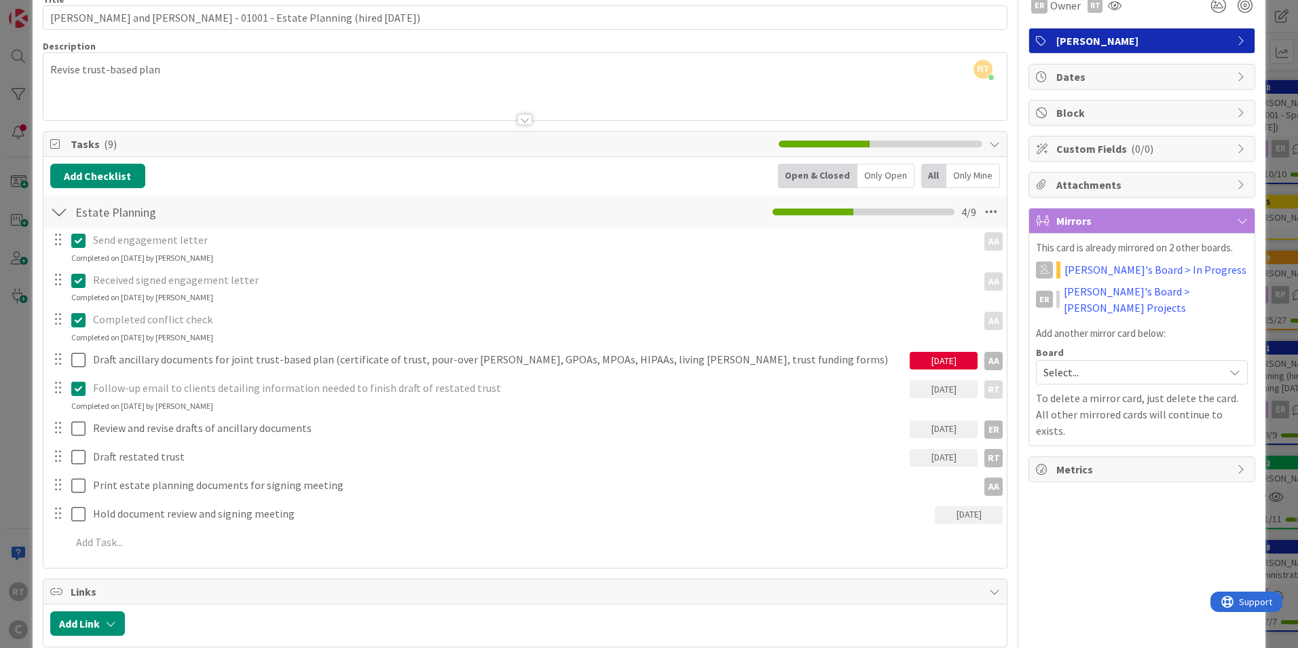
scroll to position [0, 0]
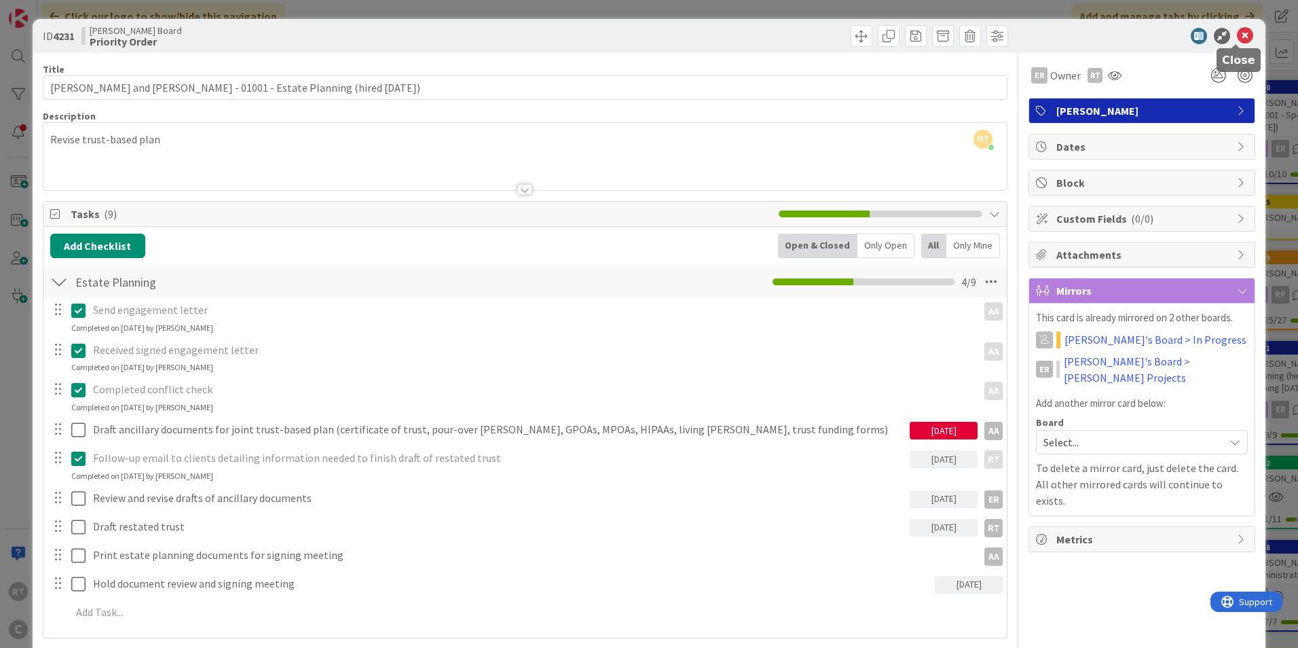
click at [1237, 42] on icon at bounding box center [1245, 36] width 16 height 16
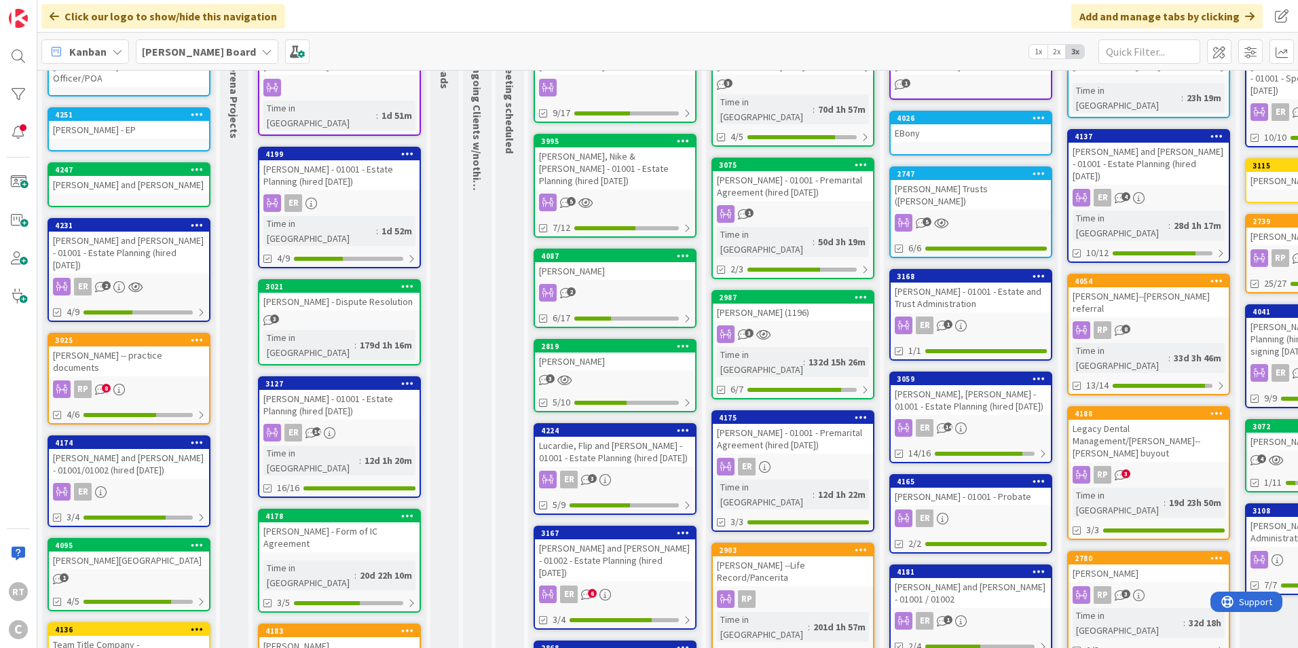
scroll to position [136, 0]
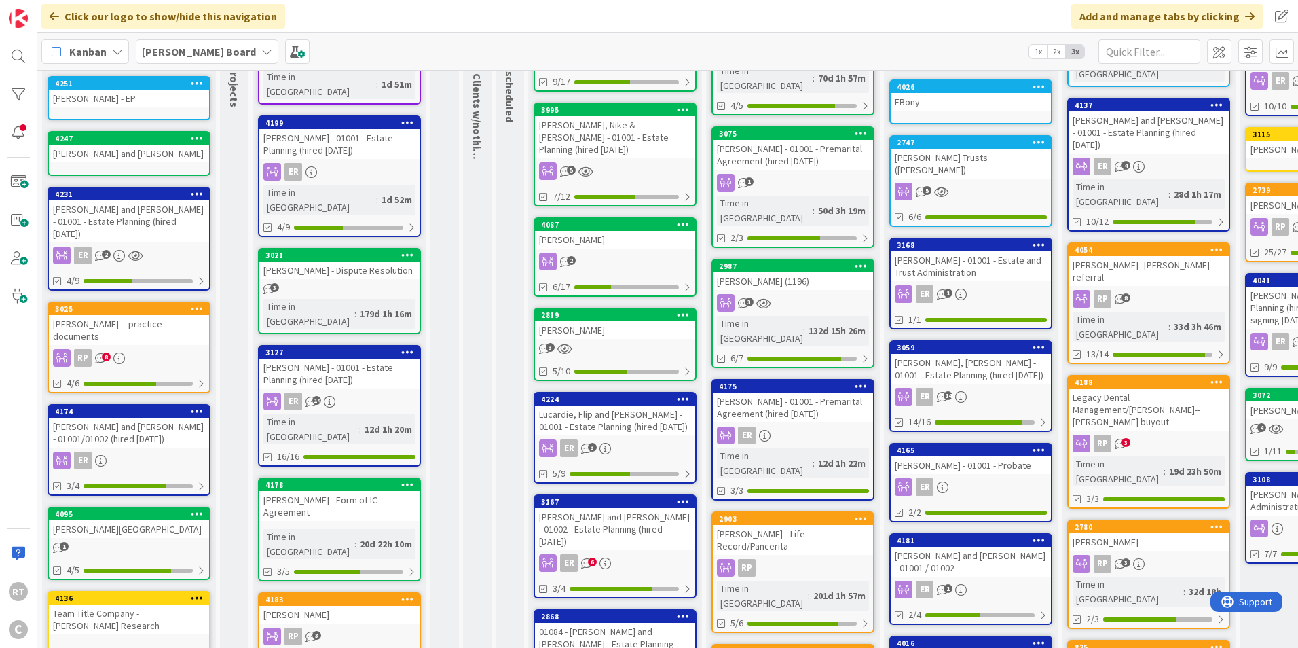
click at [610, 412] on div "Lucardie, Flip and [PERSON_NAME] - 01001 - Estate Planning (hired [DATE])" at bounding box center [615, 420] width 160 height 30
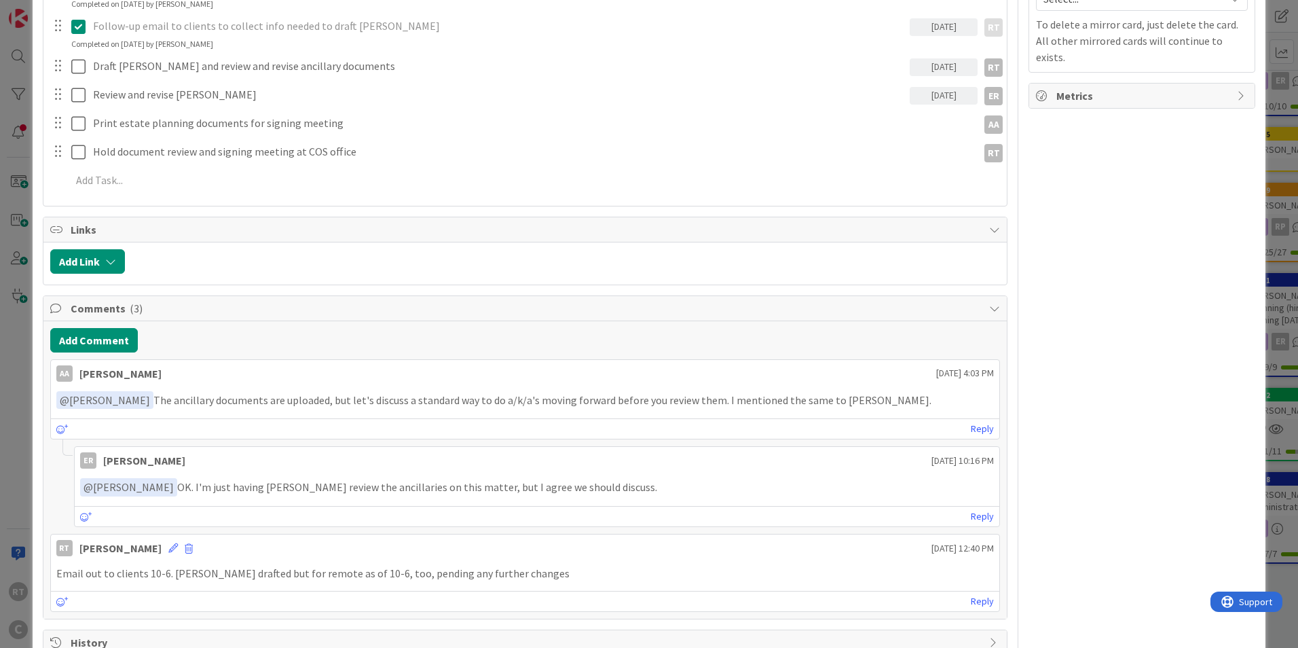
scroll to position [475, 0]
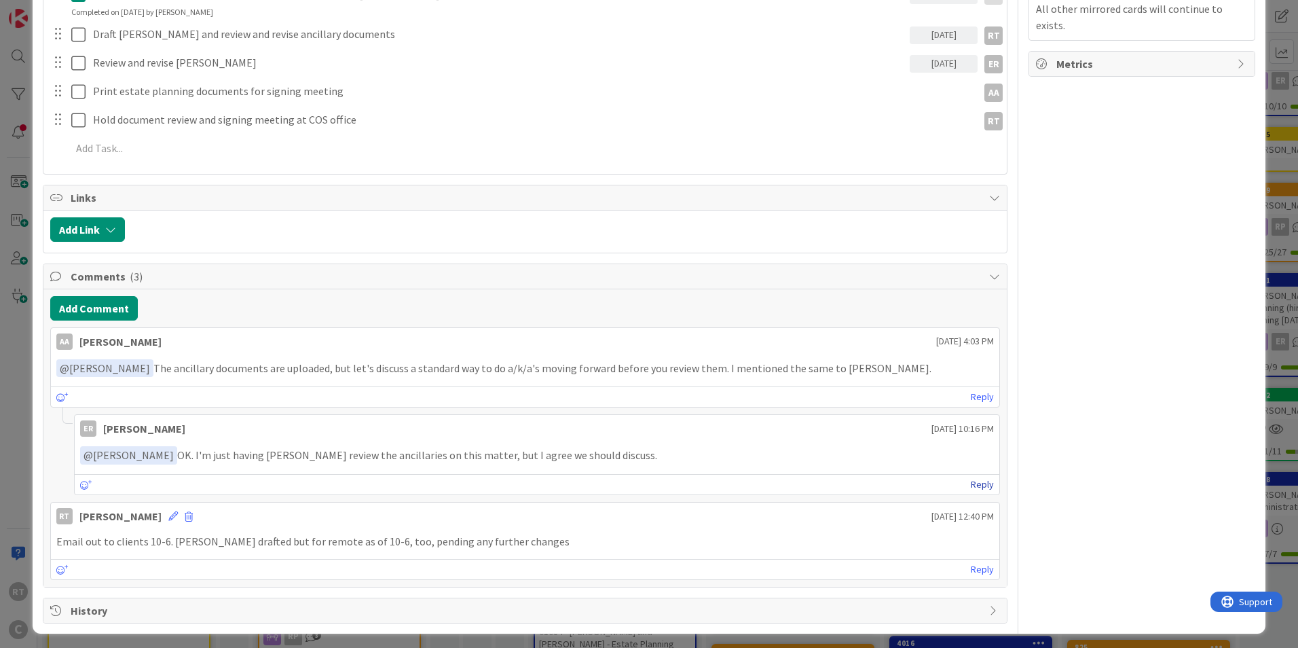
click at [971, 489] on link "Reply" at bounding box center [982, 484] width 23 height 17
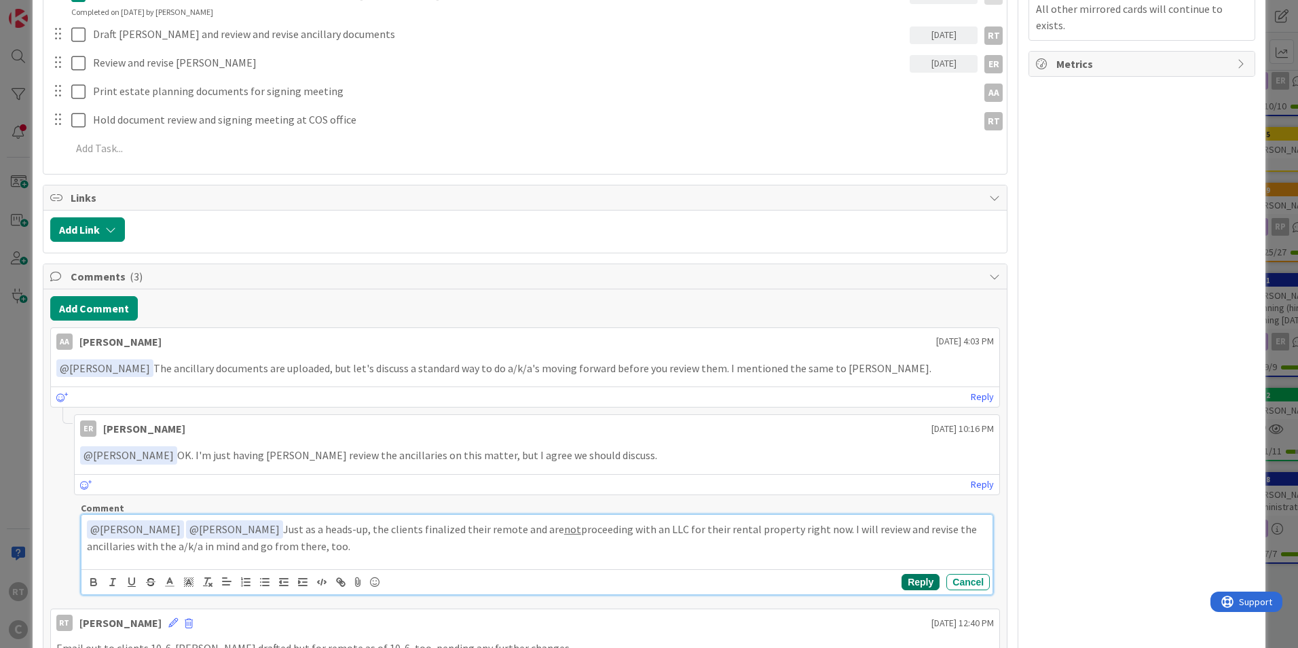
click at [901, 584] on button "Reply" at bounding box center [920, 582] width 38 height 16
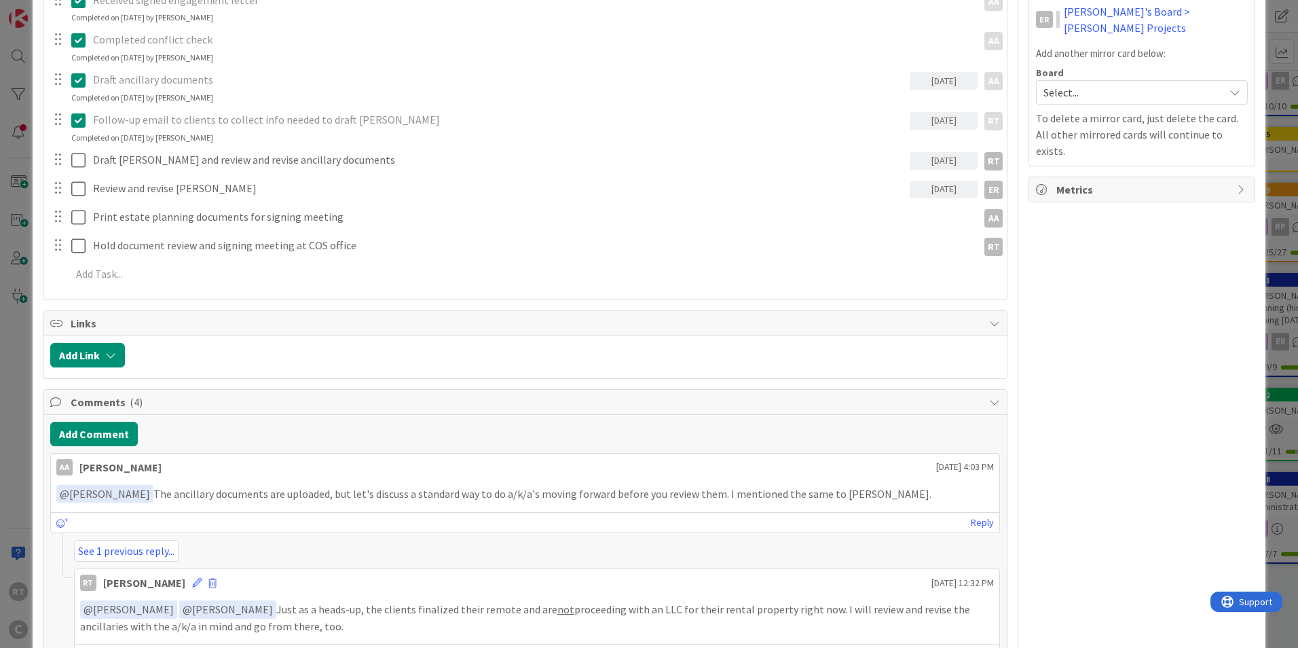
scroll to position [523, 0]
